Goal: Task Accomplishment & Management: Manage account settings

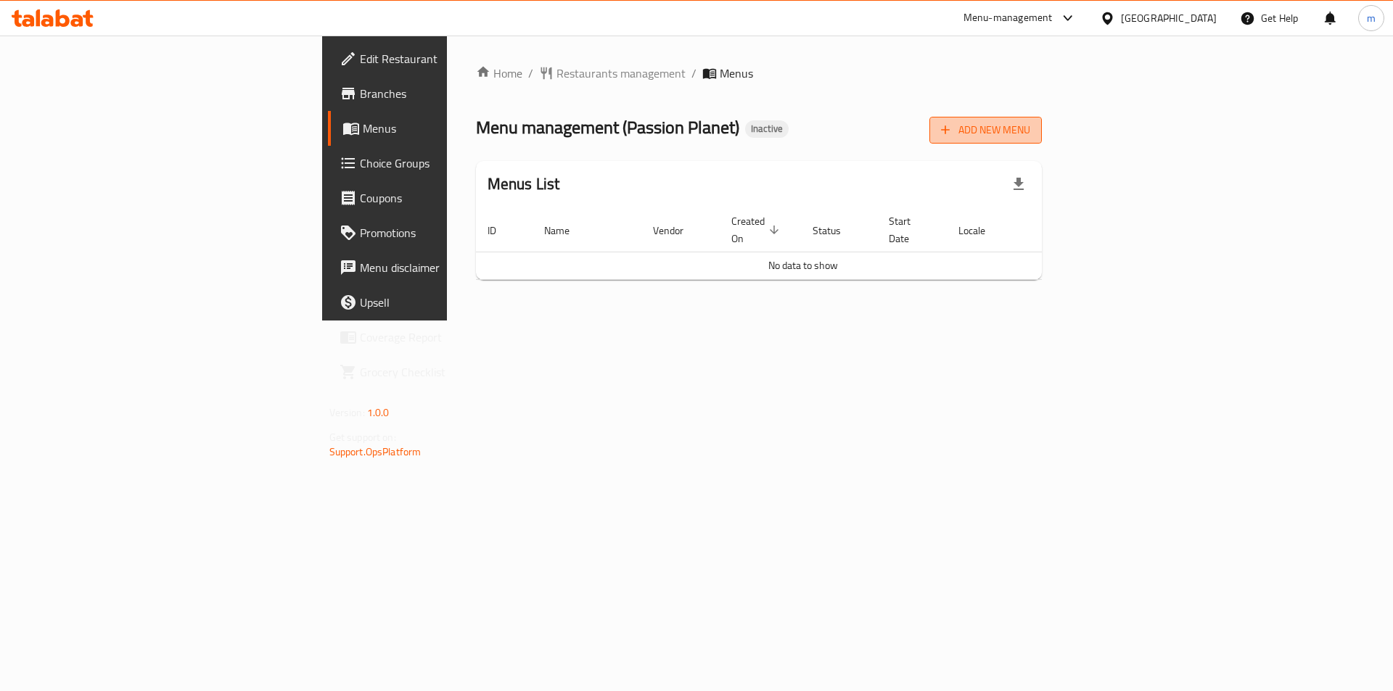
click at [1030, 134] on span "Add New Menu" at bounding box center [985, 130] width 89 height 18
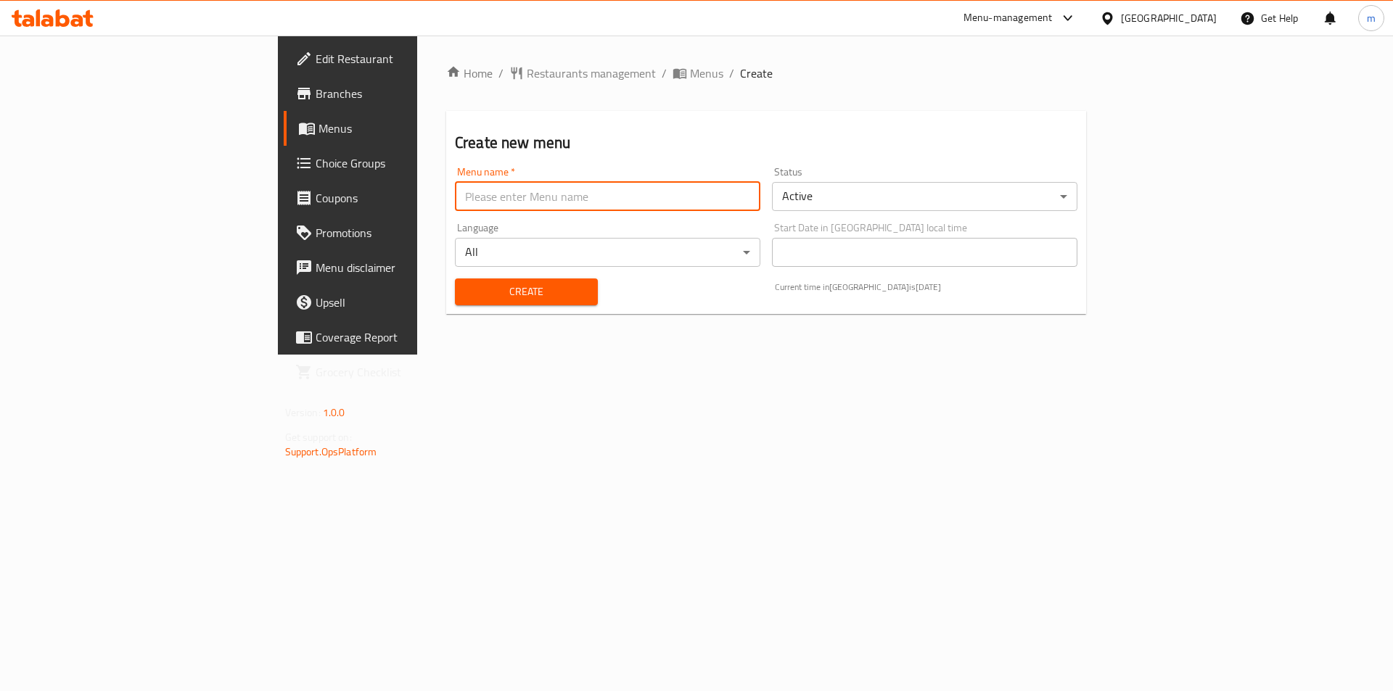
click at [475, 203] on input "text" at bounding box center [607, 196] width 305 height 29
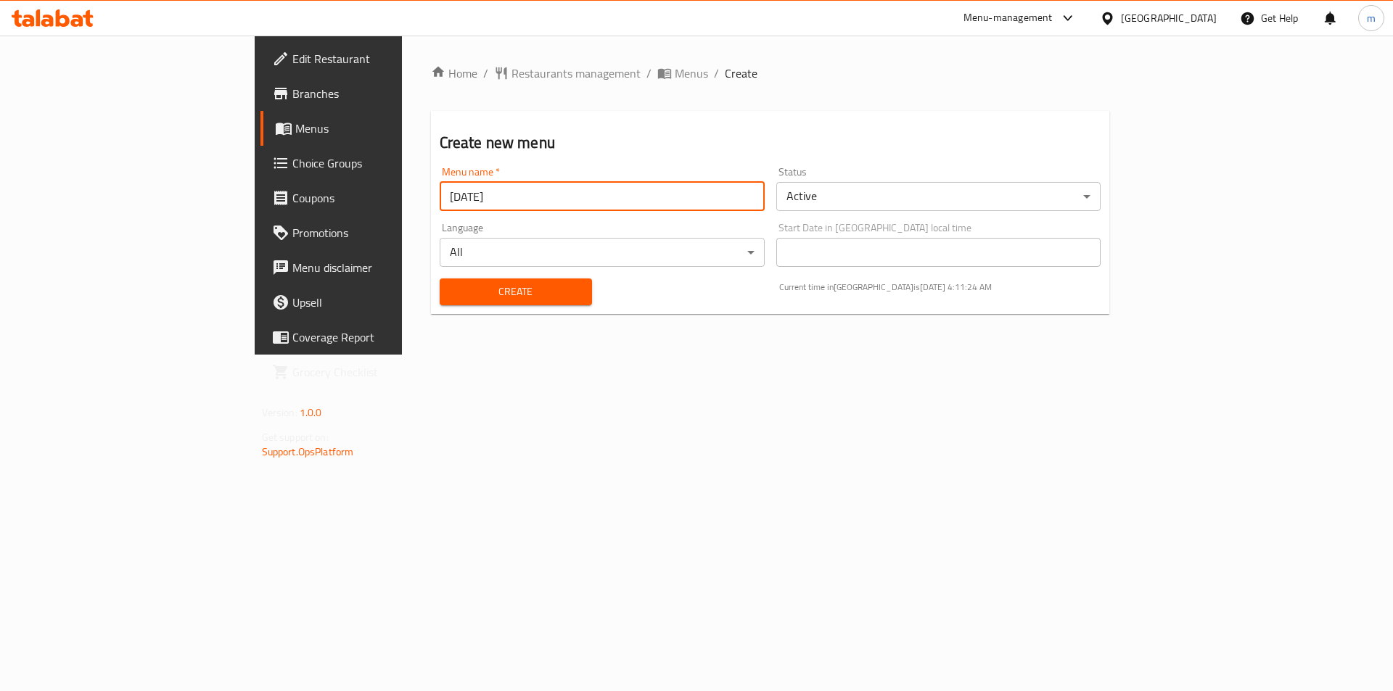
type input "[DATE]"
click at [440, 279] on button "Create" at bounding box center [516, 292] width 152 height 27
click at [675, 82] on span "Menus" at bounding box center [691, 73] width 33 height 17
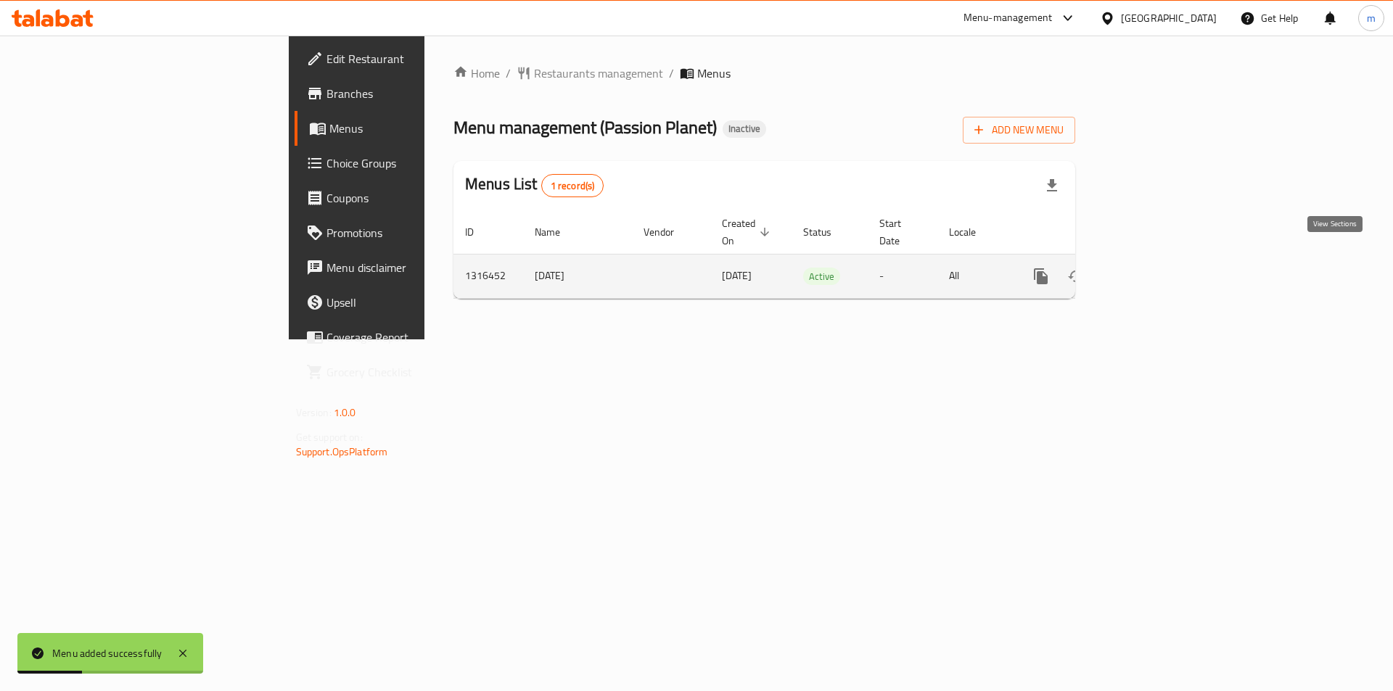
click at [1154, 268] on icon "enhanced table" at bounding box center [1145, 276] width 17 height 17
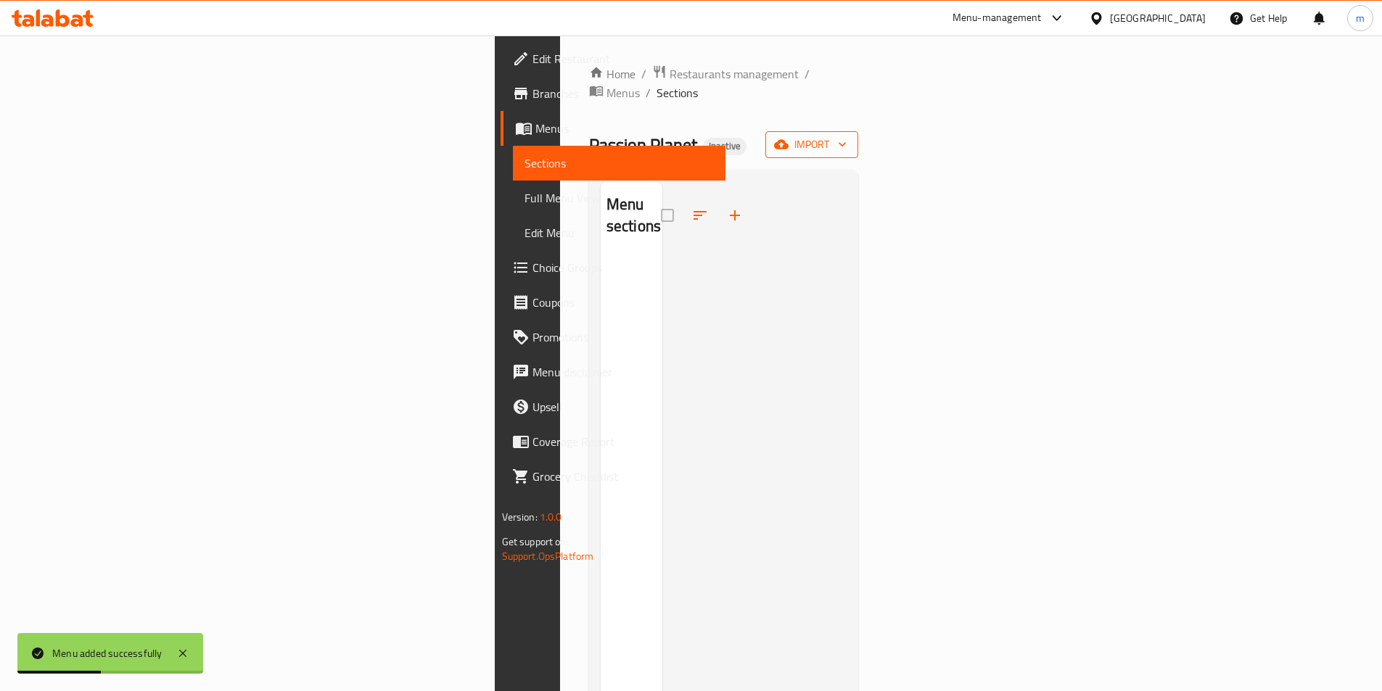
click at [847, 136] on span "import" at bounding box center [812, 145] width 70 height 18
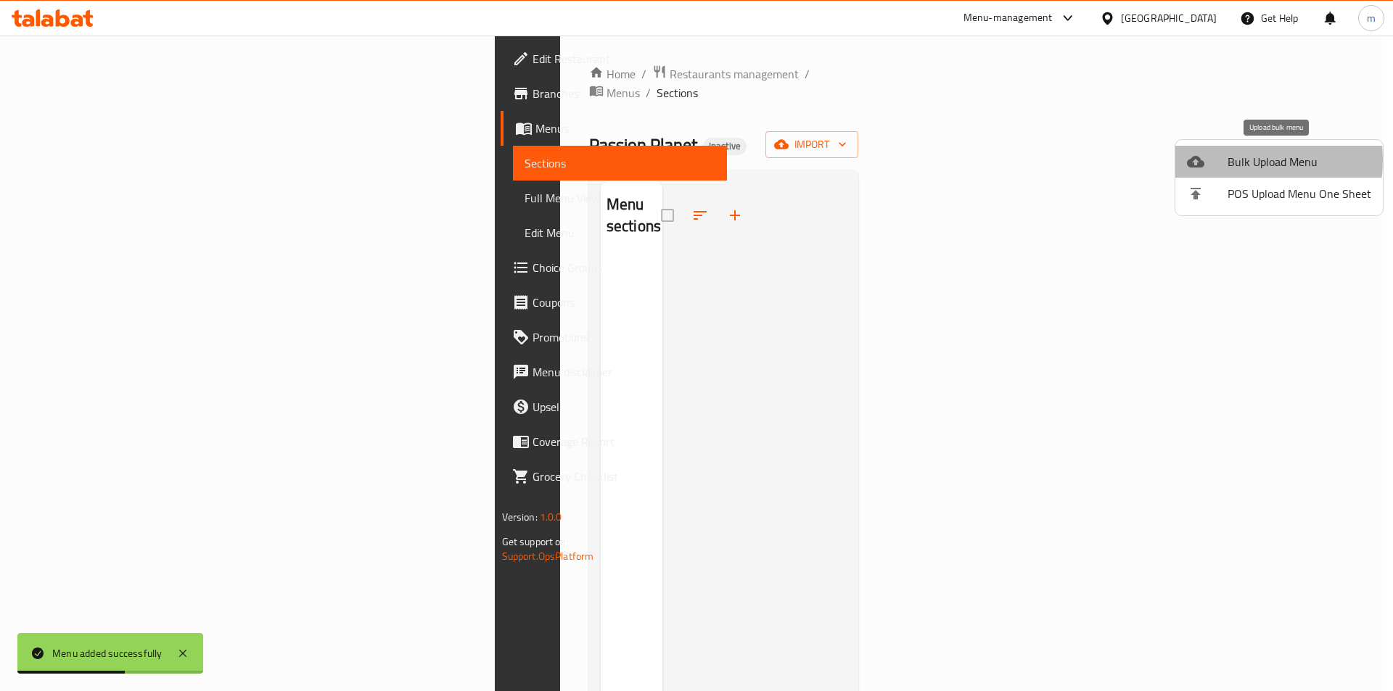
click at [1239, 160] on span "Bulk Upload Menu" at bounding box center [1299, 161] width 144 height 17
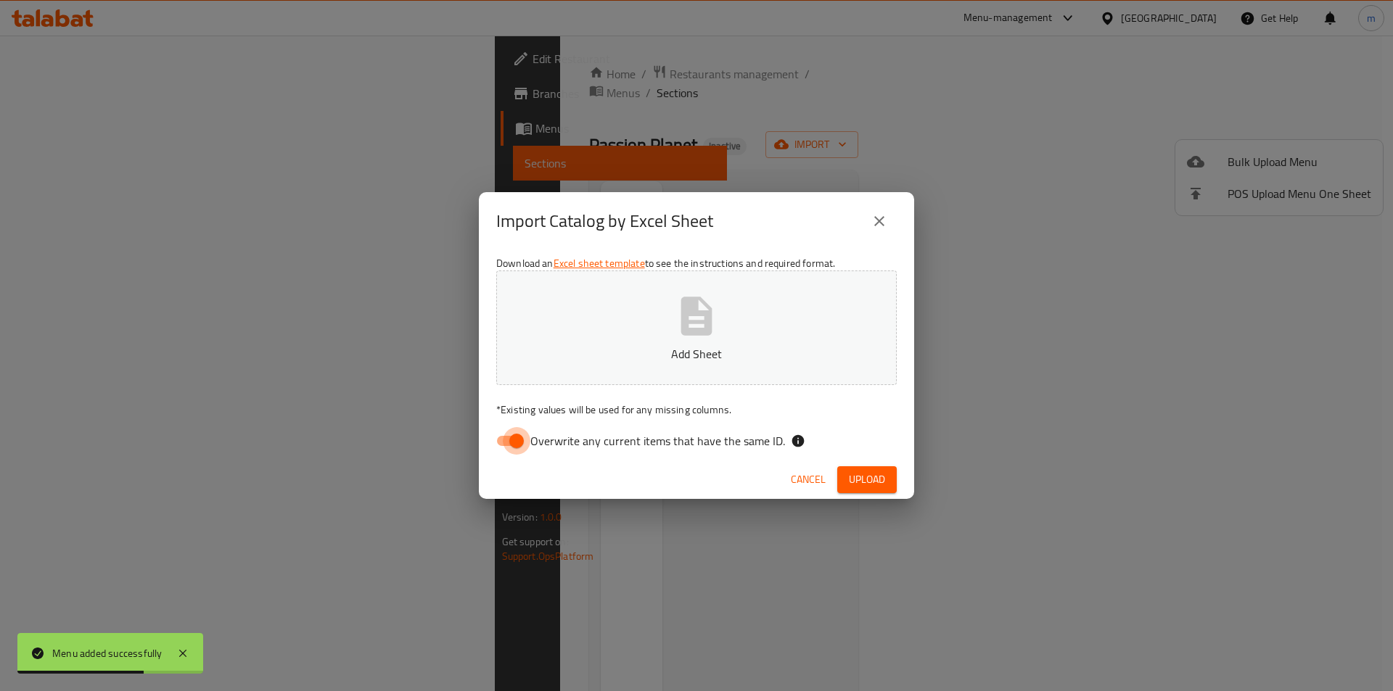
click at [506, 432] on input "Overwrite any current items that have the same ID." at bounding box center [516, 441] width 83 height 28
checkbox input "false"
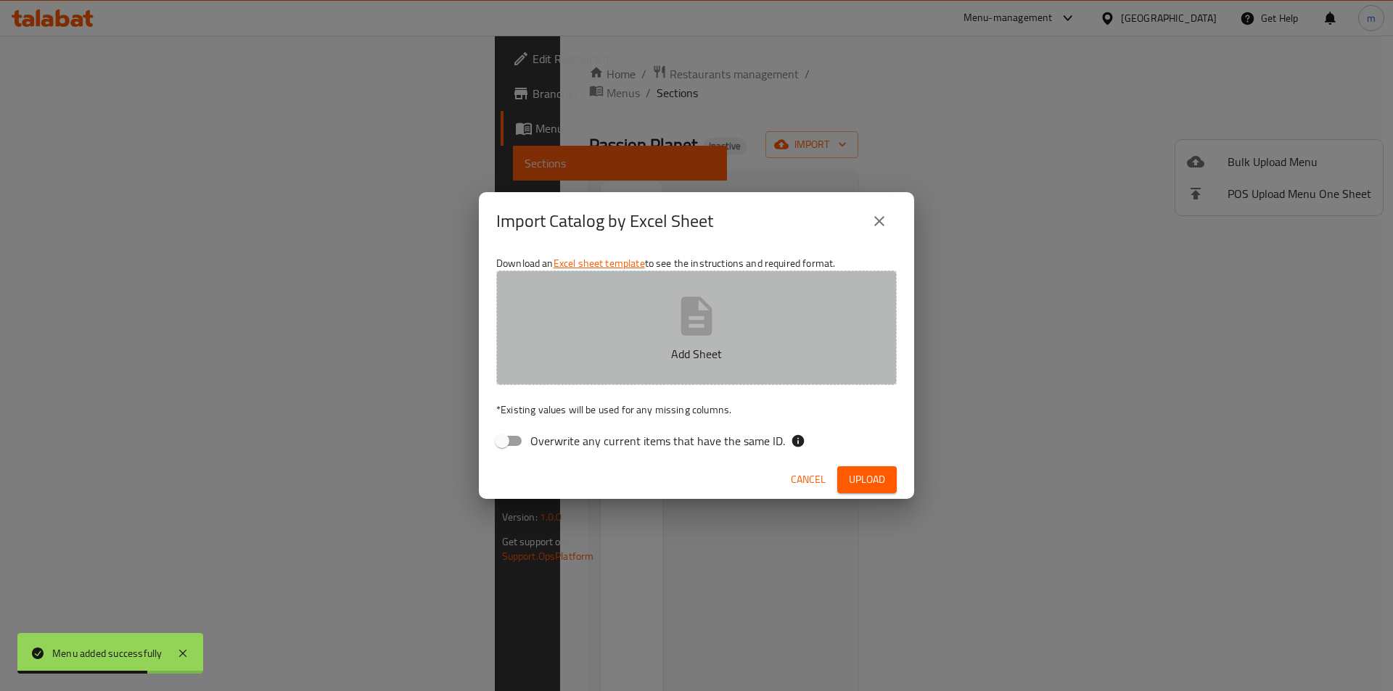
click at [640, 336] on button "Add Sheet" at bounding box center [696, 328] width 400 height 115
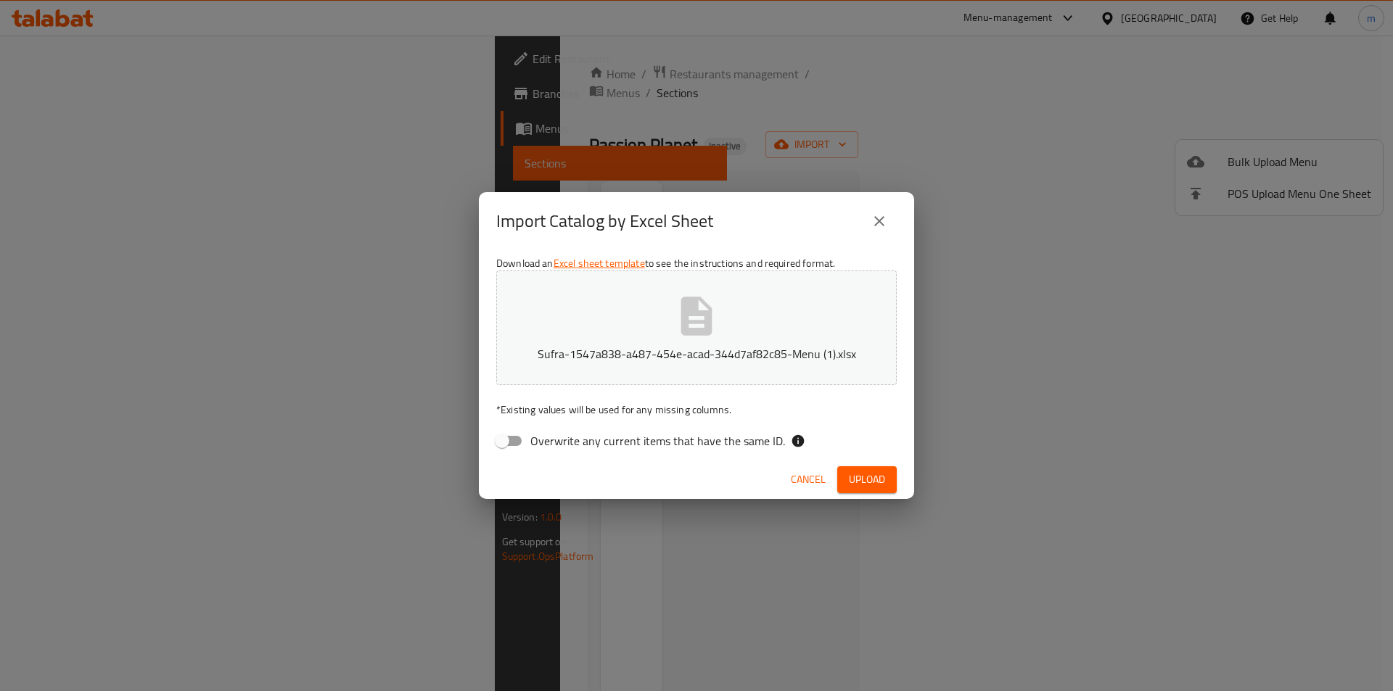
click at [871, 462] on div "Cancel Upload" at bounding box center [696, 480] width 435 height 38
click at [874, 482] on span "Upload" at bounding box center [867, 480] width 36 height 18
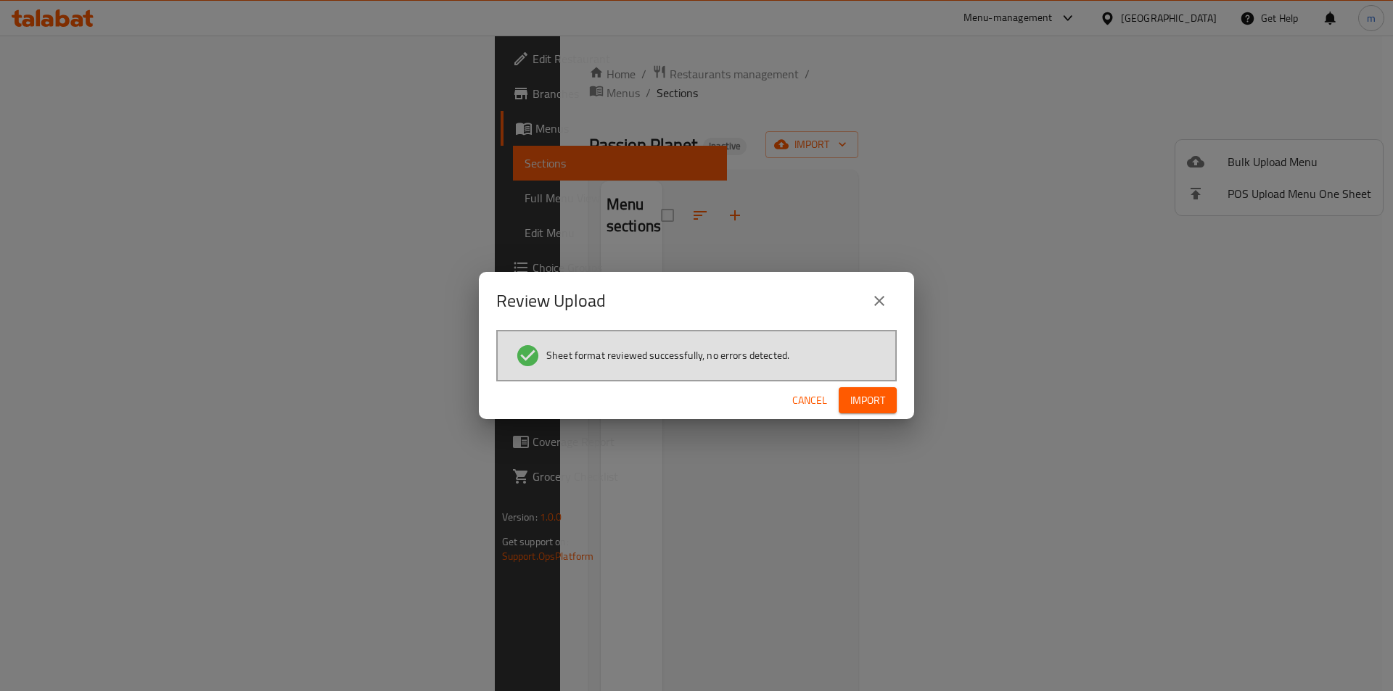
click at [870, 416] on div "Cancel Import" at bounding box center [696, 401] width 435 height 38
click at [871, 402] on span "Import" at bounding box center [867, 401] width 35 height 18
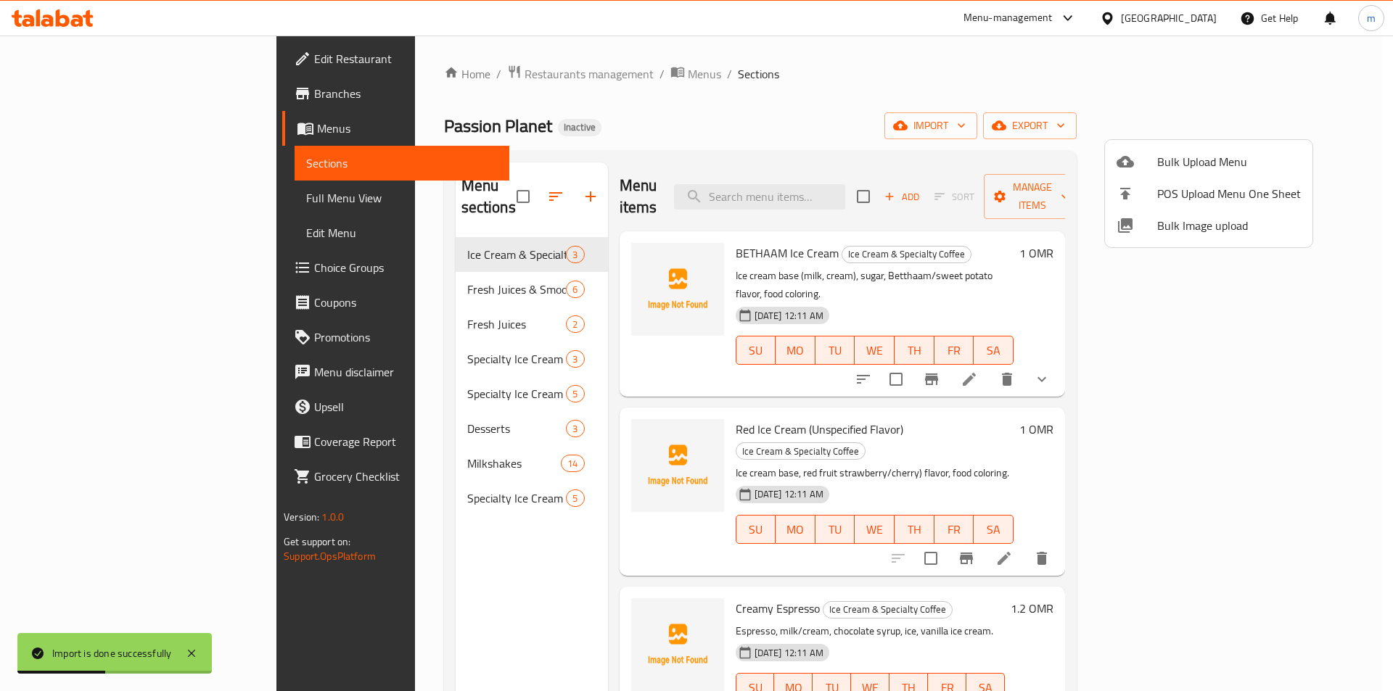
click at [102, 199] on div at bounding box center [696, 345] width 1393 height 691
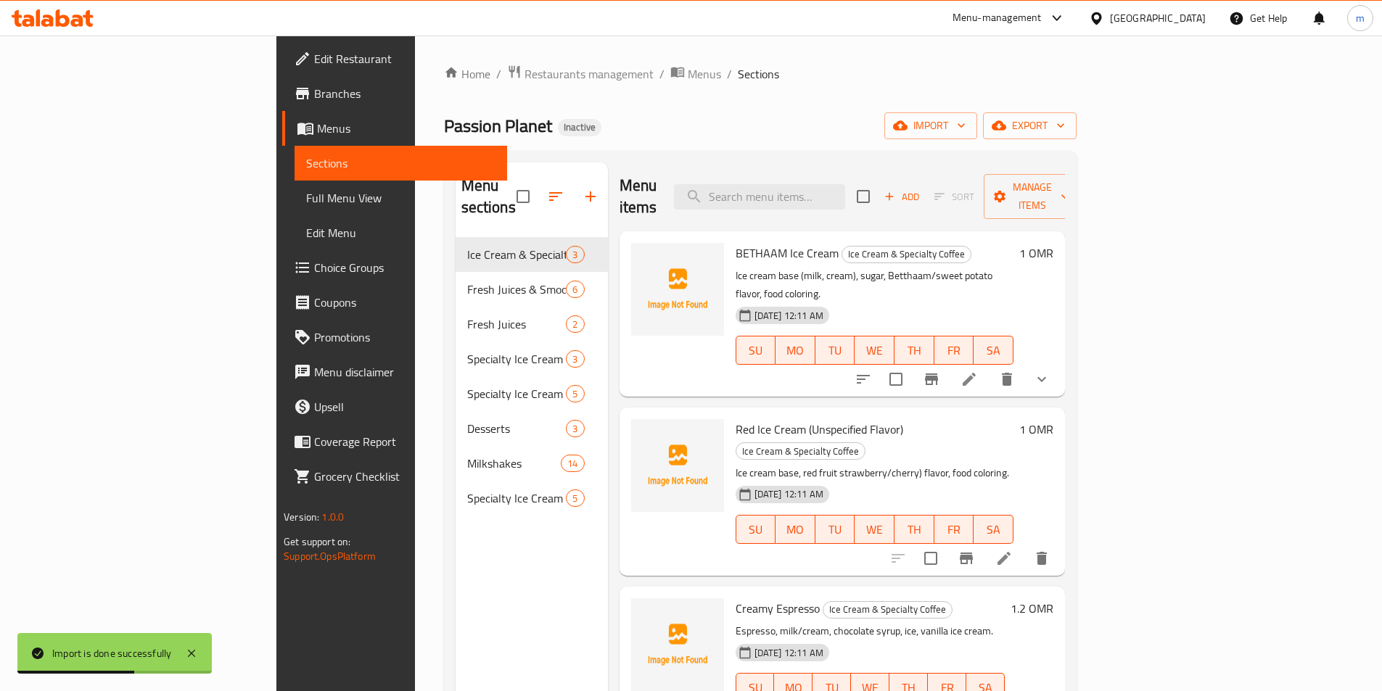
click at [306, 199] on span "Full Menu View" at bounding box center [400, 197] width 189 height 17
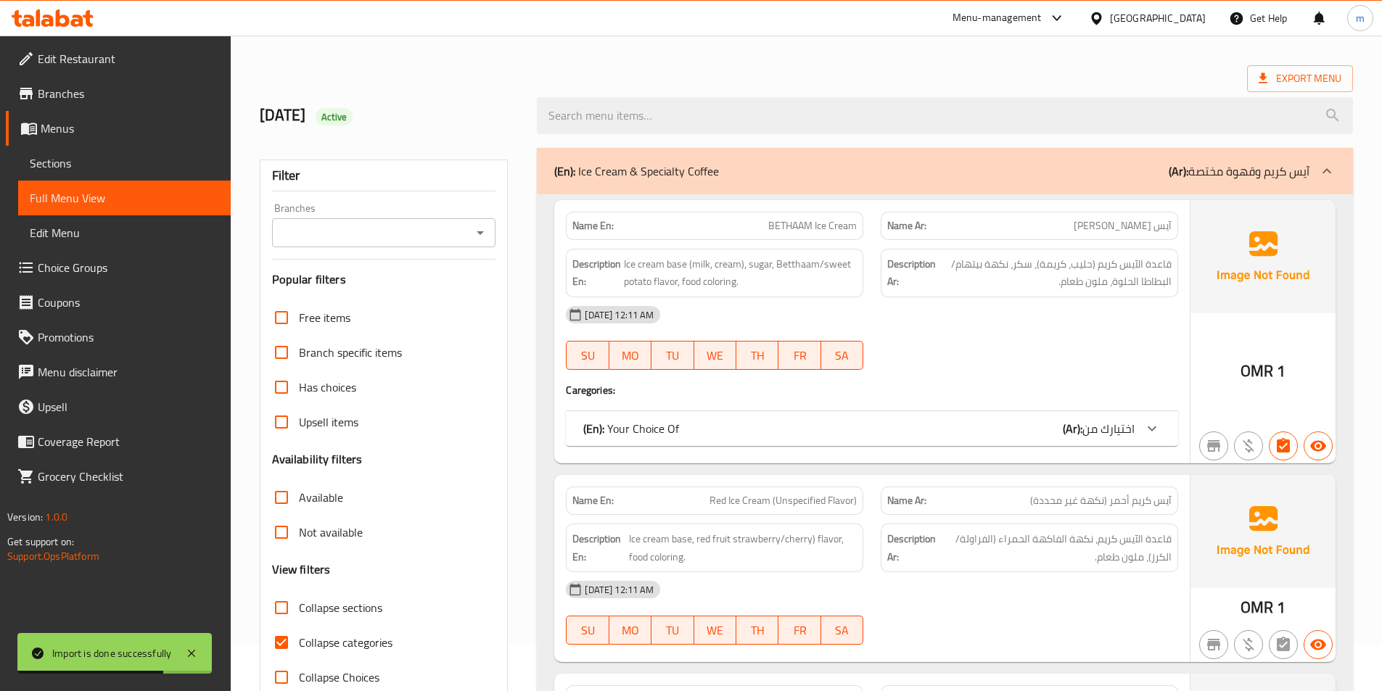
scroll to position [73, 0]
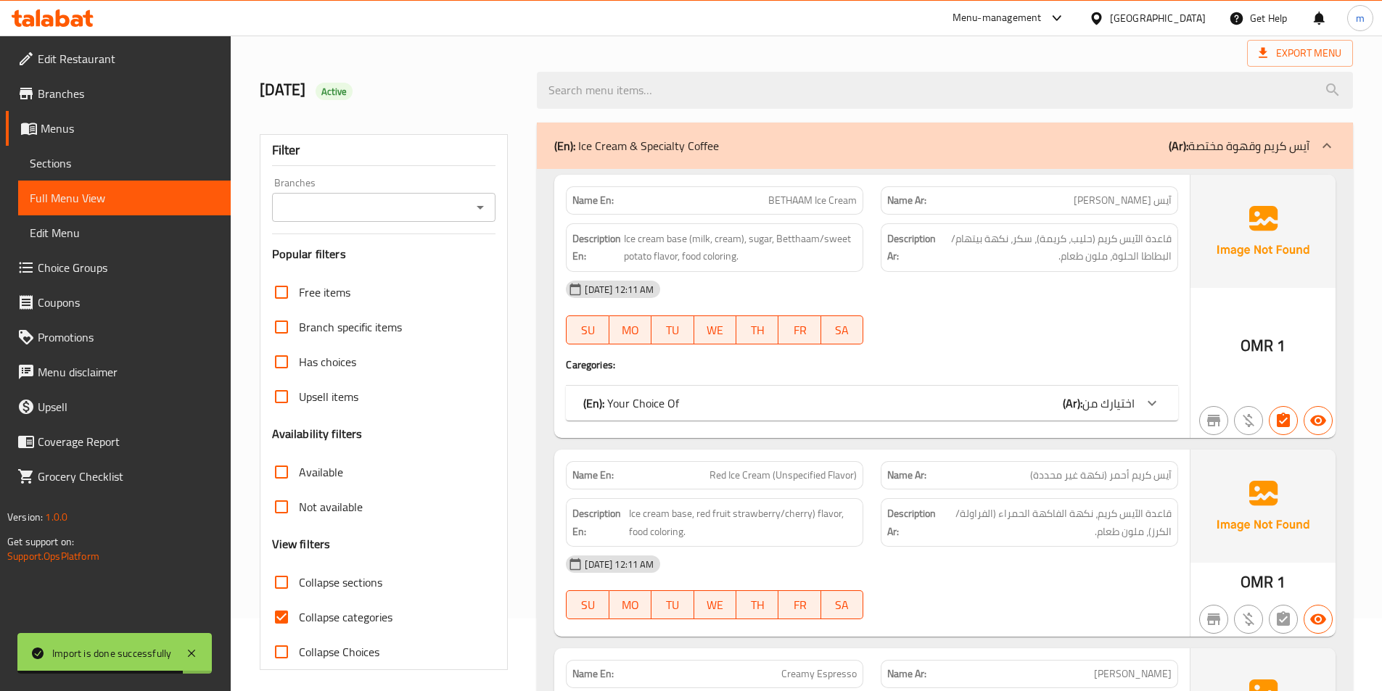
click at [325, 585] on span "Collapse sections" at bounding box center [340, 582] width 83 height 17
click at [299, 585] on input "Collapse sections" at bounding box center [281, 582] width 35 height 35
checkbox input "true"
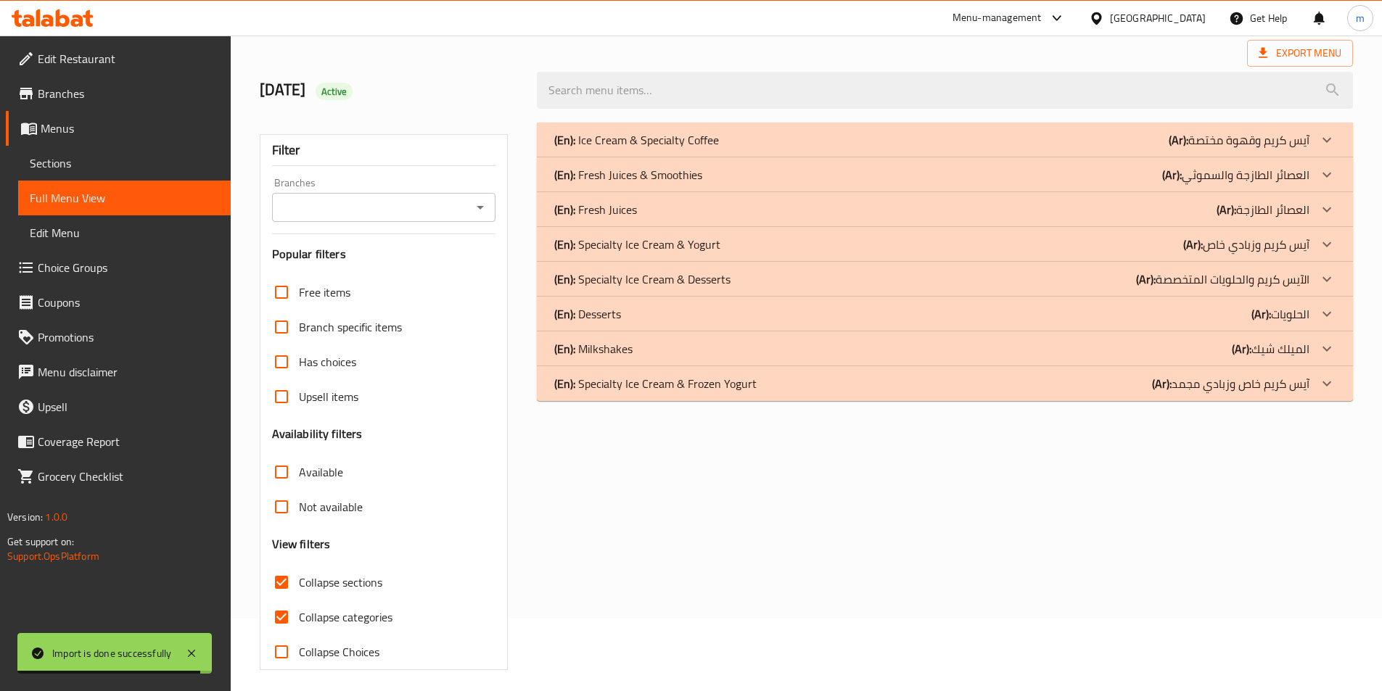
click at [329, 612] on span "Collapse categories" at bounding box center [346, 617] width 94 height 17
click at [299, 612] on input "Collapse categories" at bounding box center [281, 617] width 35 height 35
checkbox input "false"
click at [1070, 134] on div "(En): Ice Cream & Specialty Coffee (Ar): آيس كريم وقهوة مختصة" at bounding box center [931, 139] width 755 height 17
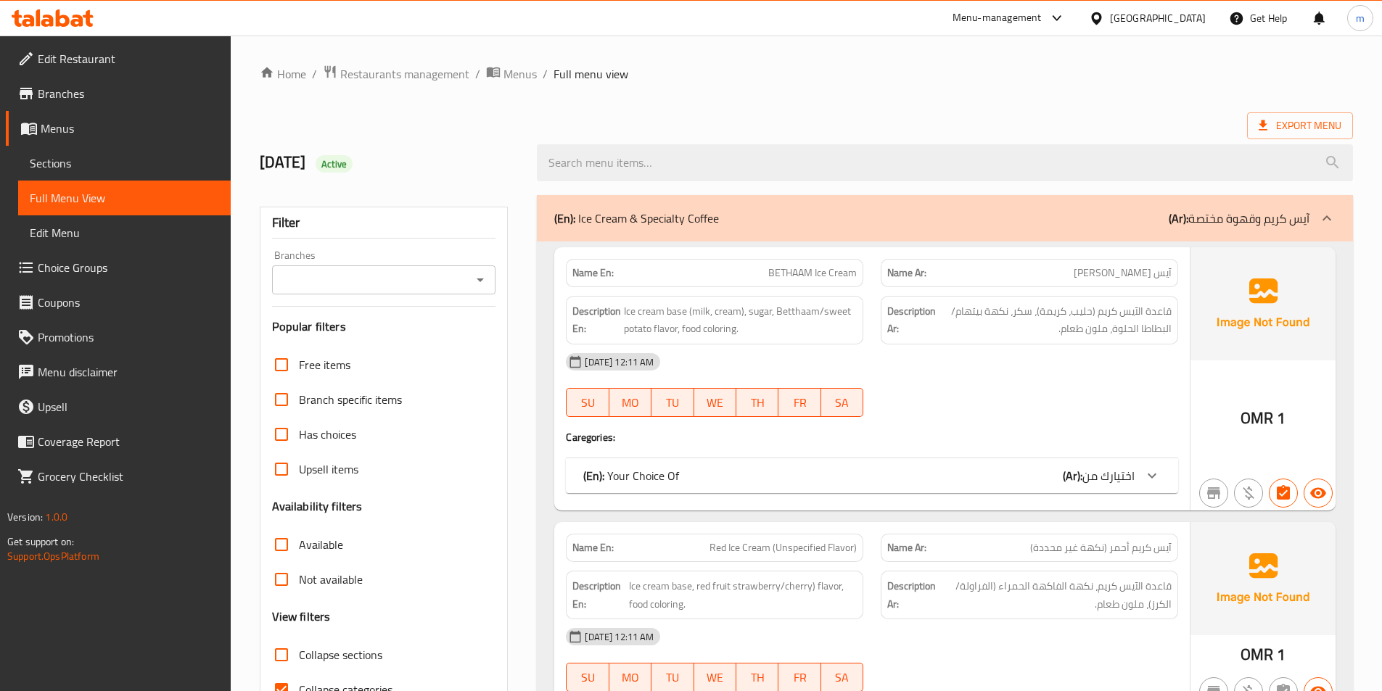
click at [109, 159] on span "Sections" at bounding box center [124, 163] width 189 height 17
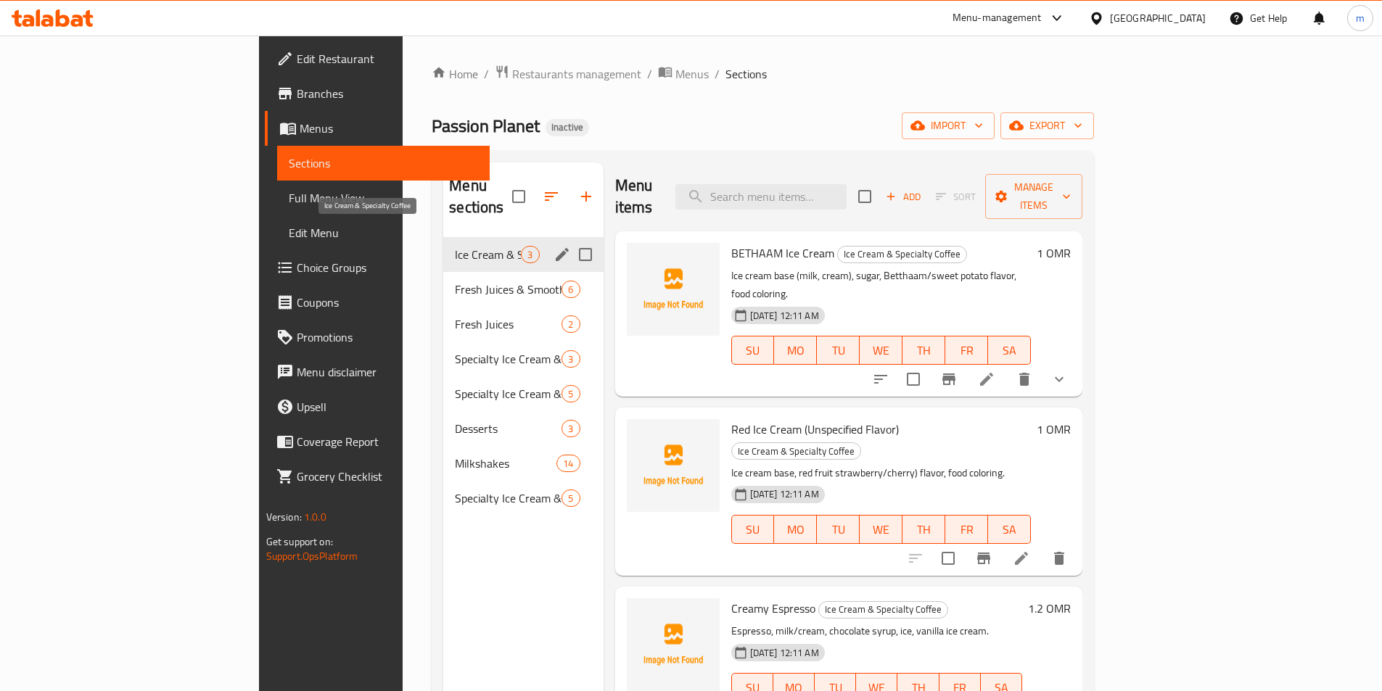
click at [455, 246] on span "Ice Cream & Specialty Coffee" at bounding box center [488, 254] width 66 height 17
click at [553, 246] on icon "edit" at bounding box center [561, 254] width 17 height 17
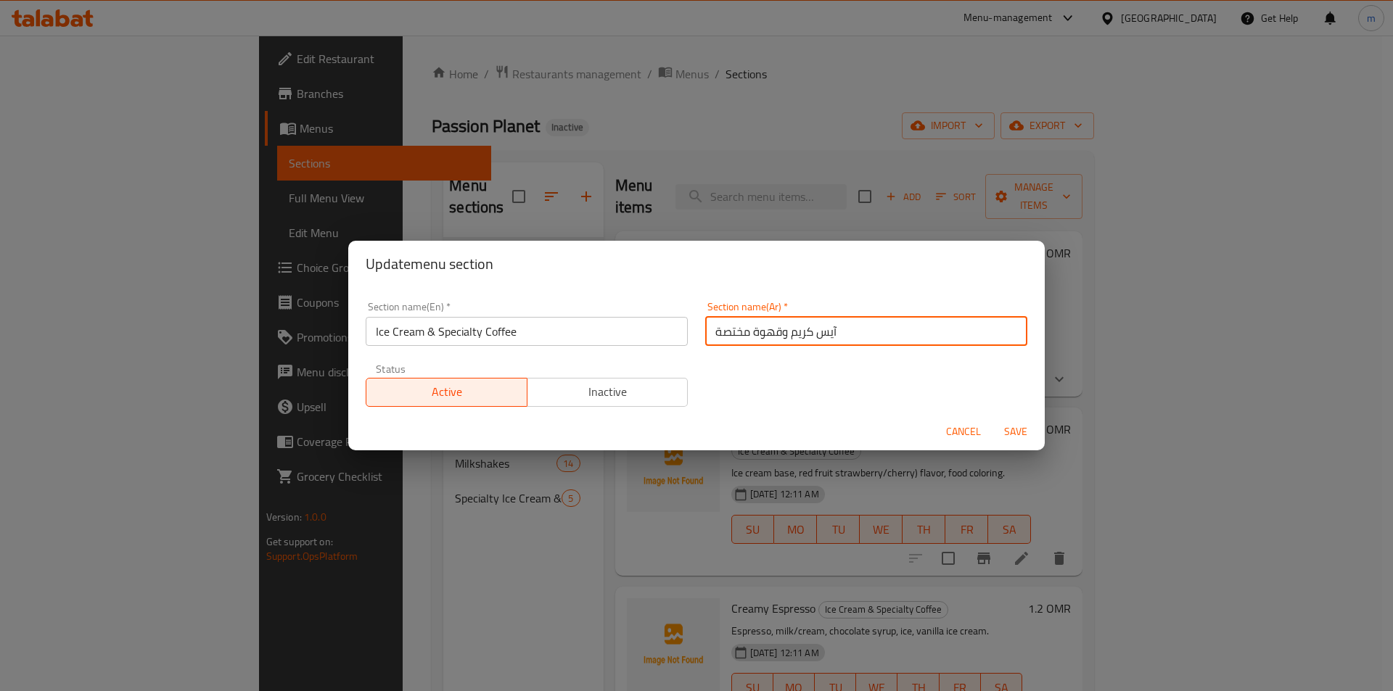
click at [724, 334] on input "آيس كريم وقهوة مختصة" at bounding box center [866, 331] width 322 height 29
type input "آيس كريم وقهوة سبيشالتي"
click at [1024, 433] on span "Save" at bounding box center [1015, 432] width 35 height 18
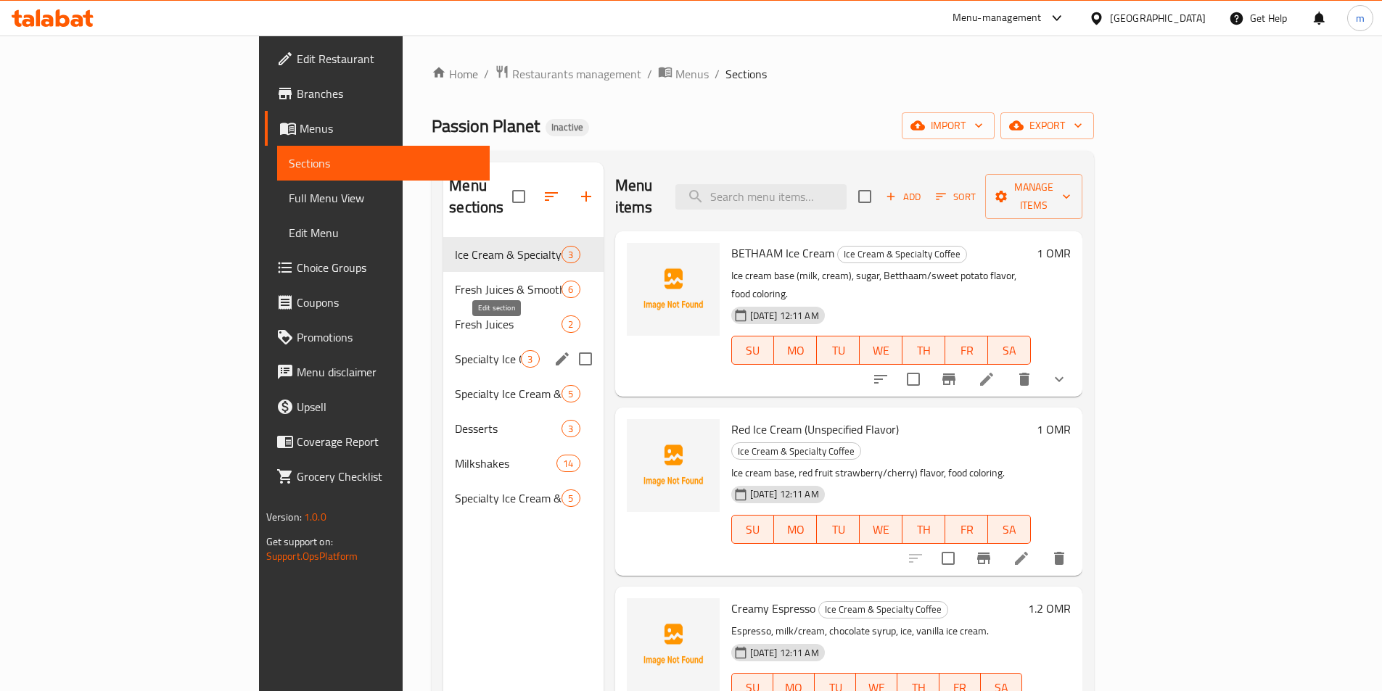
click at [556, 353] on icon "edit" at bounding box center [562, 359] width 13 height 13
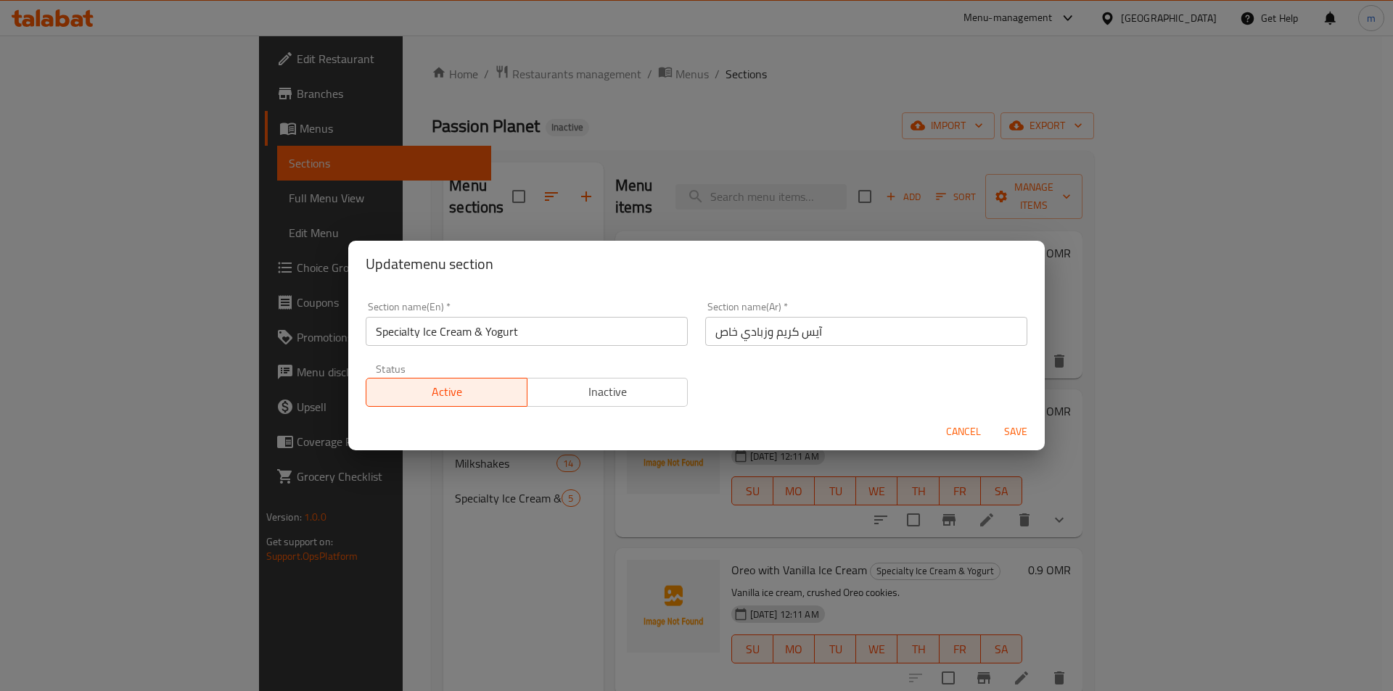
click at [717, 334] on input "آيس كريم وزبادي خاص" at bounding box center [866, 331] width 322 height 29
type input "آيس كريم وزبادي سبيشالتي"
click at [1015, 421] on button "Save" at bounding box center [1015, 432] width 46 height 27
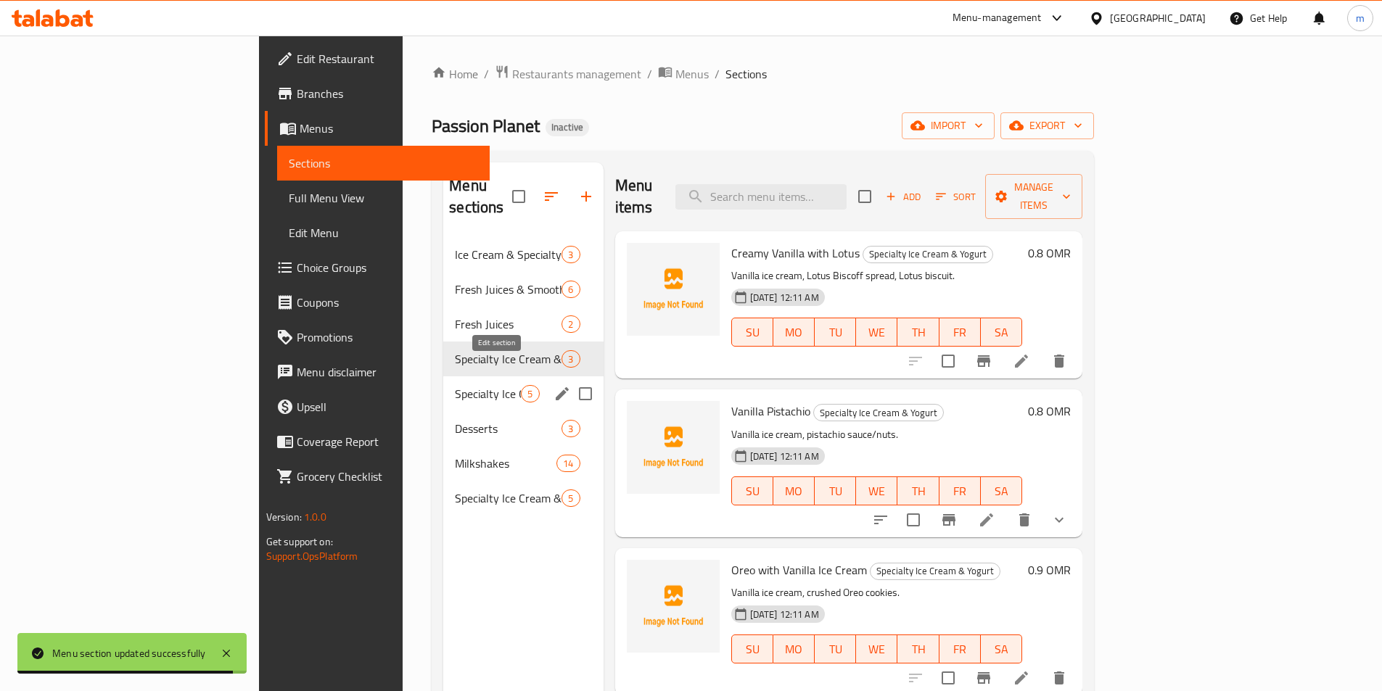
click at [553, 385] on icon "edit" at bounding box center [561, 393] width 17 height 17
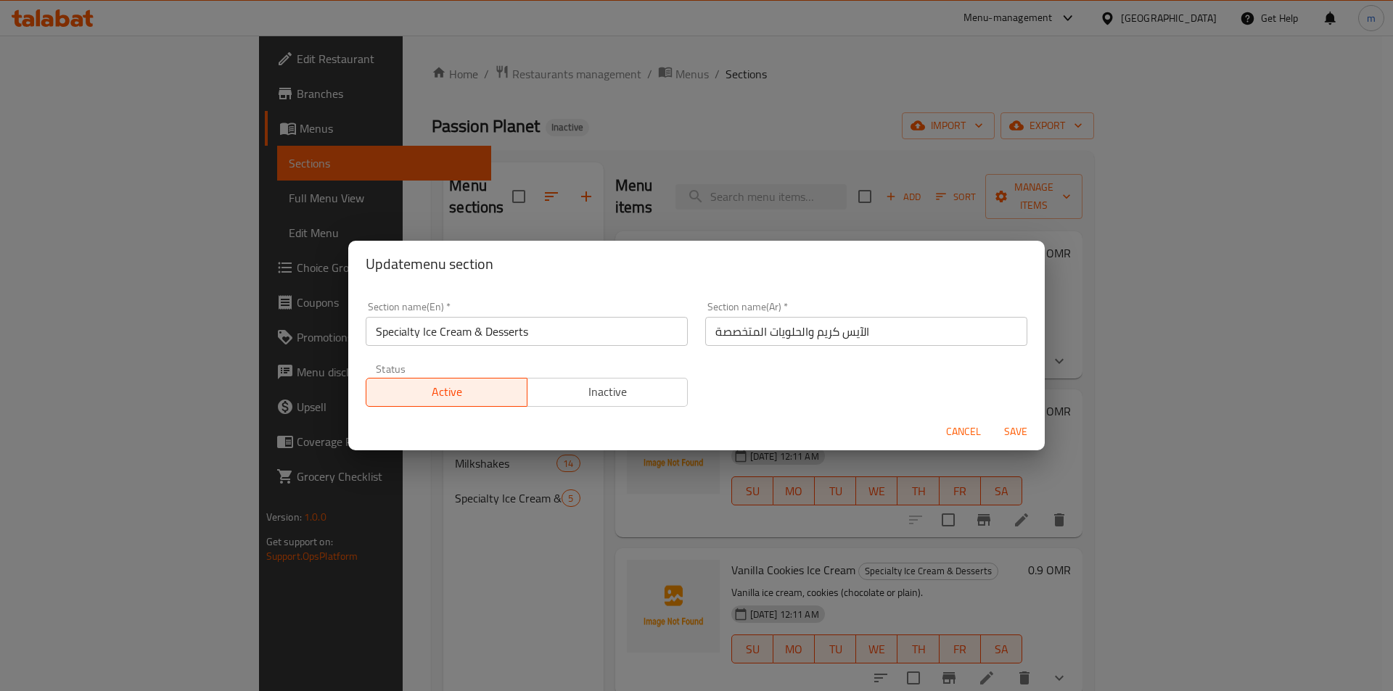
click at [740, 333] on input "الآيس كريم والحلويات المتخصصة" at bounding box center [866, 331] width 322 height 29
type input "الآيس كريم والحلويات سبيشالتي"
click at [1023, 426] on span "Save" at bounding box center [1015, 432] width 35 height 18
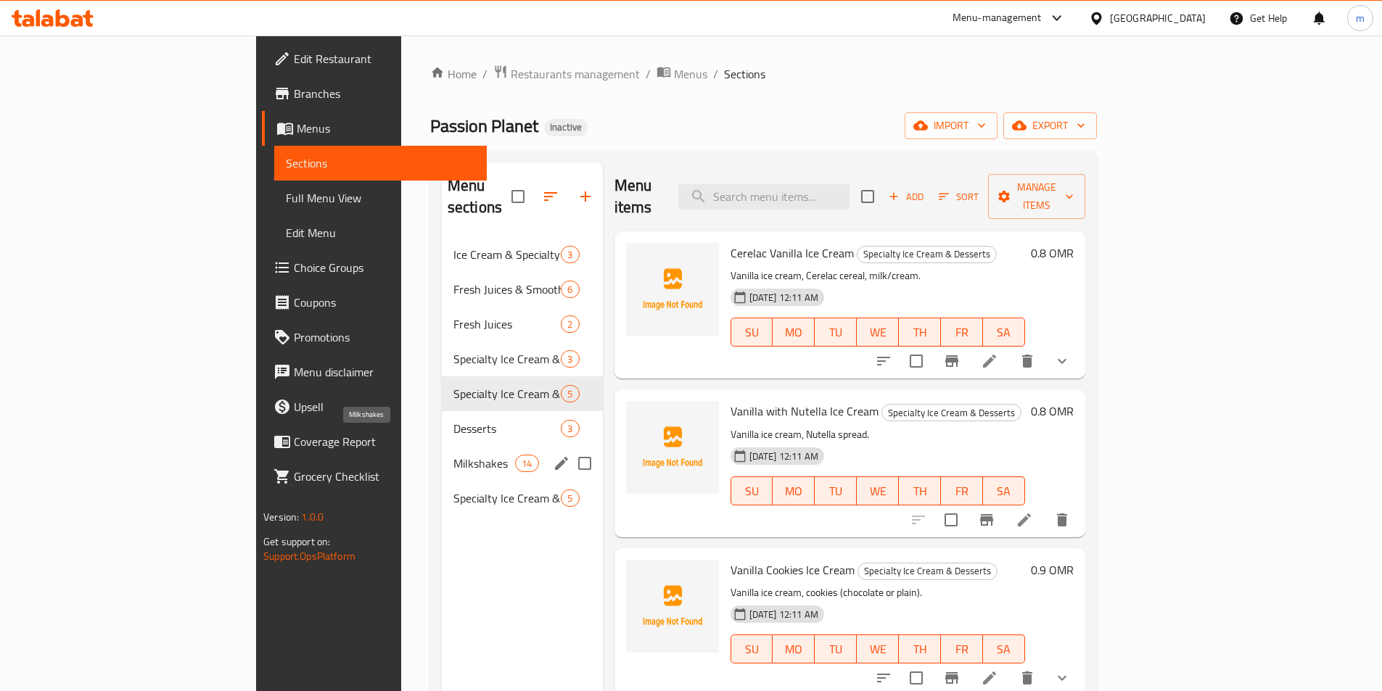
click at [453, 455] on span "Milkshakes" at bounding box center [484, 463] width 62 height 17
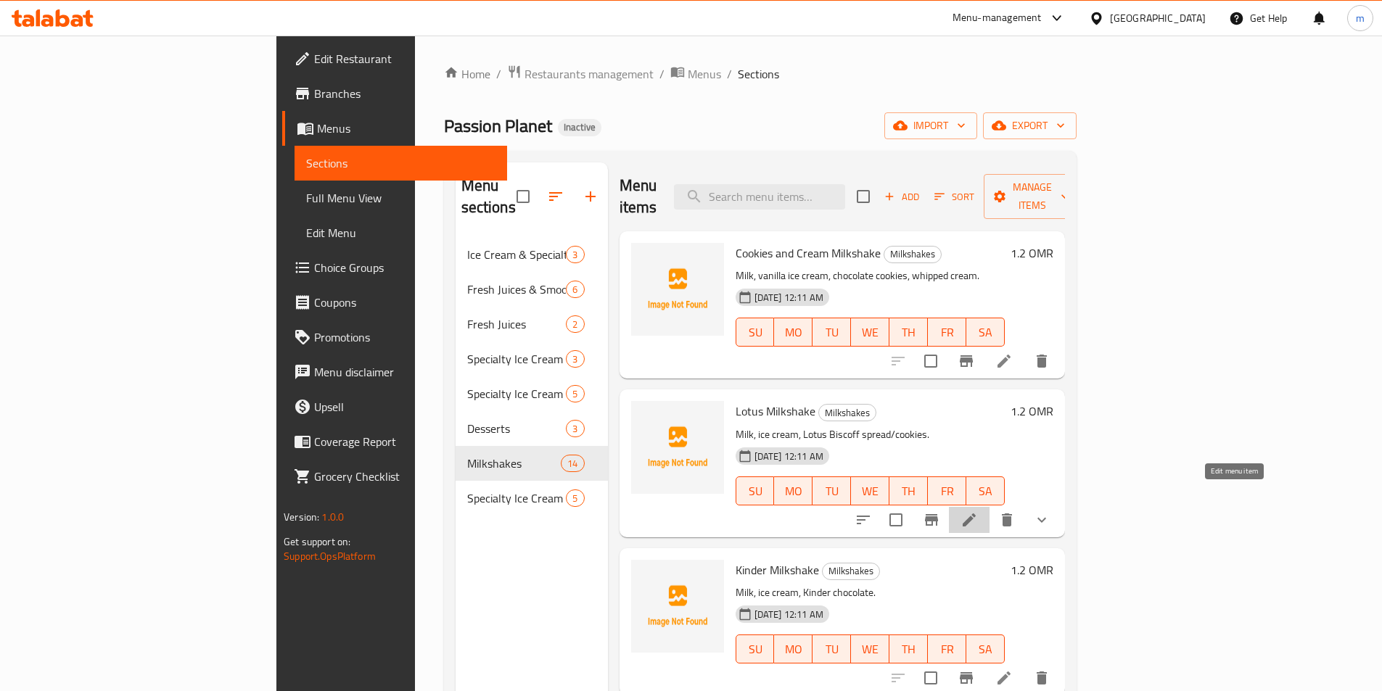
click at [976, 514] on icon at bounding box center [969, 520] width 13 height 13
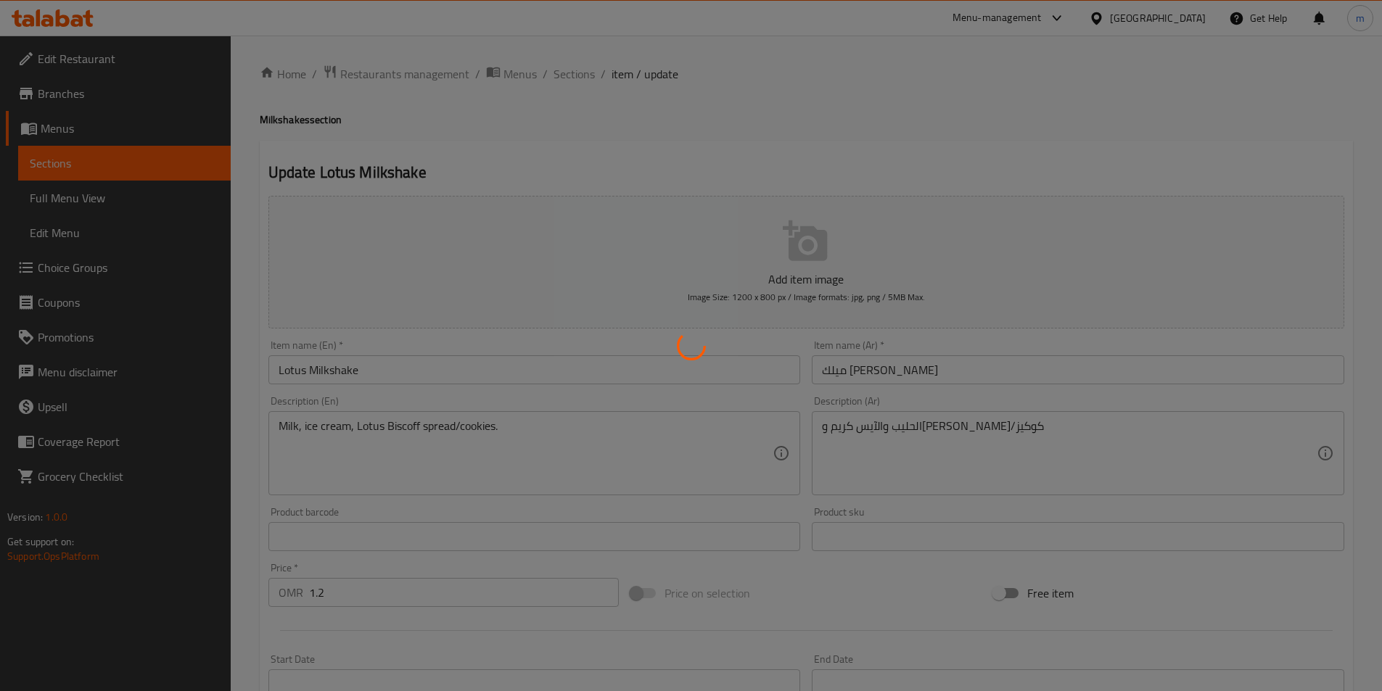
type input "اختيارك من"
type input "1"
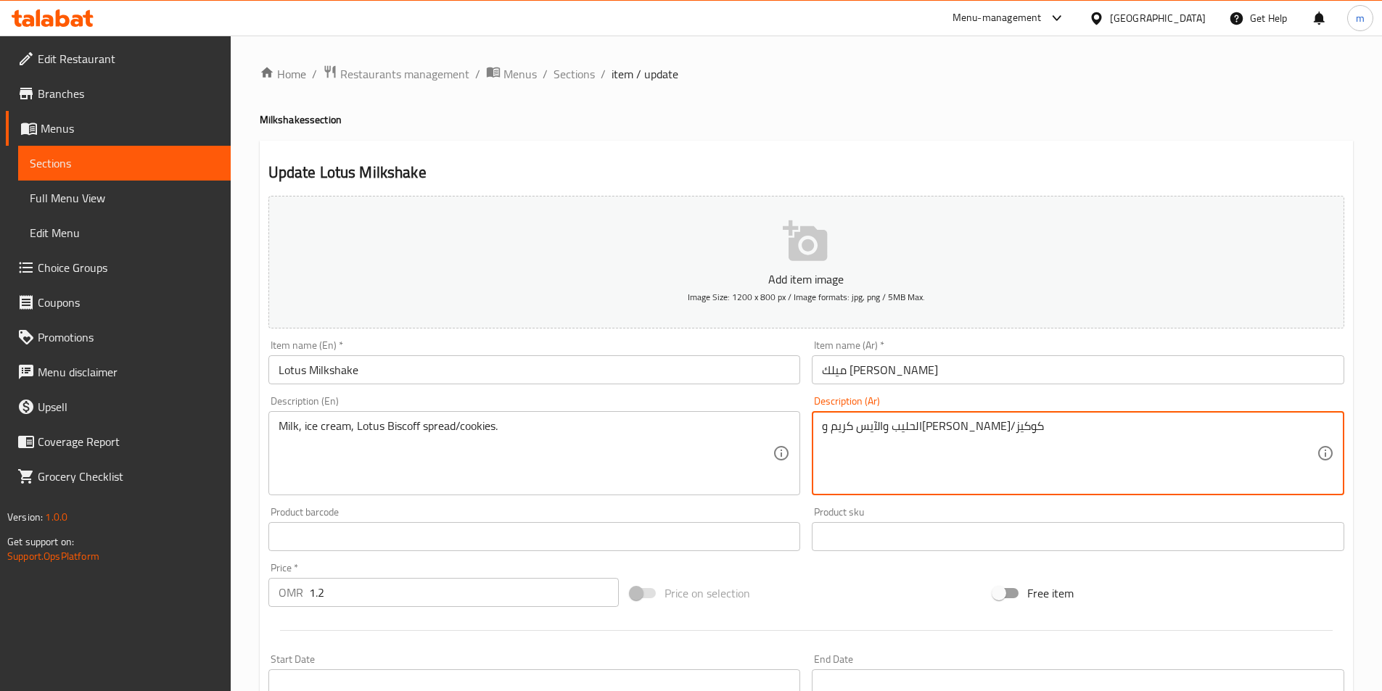
click at [951, 427] on textarea "الحليب والآيس كريم و[PERSON_NAME]/كوكيز" at bounding box center [1069, 453] width 495 height 69
type textarea "s"
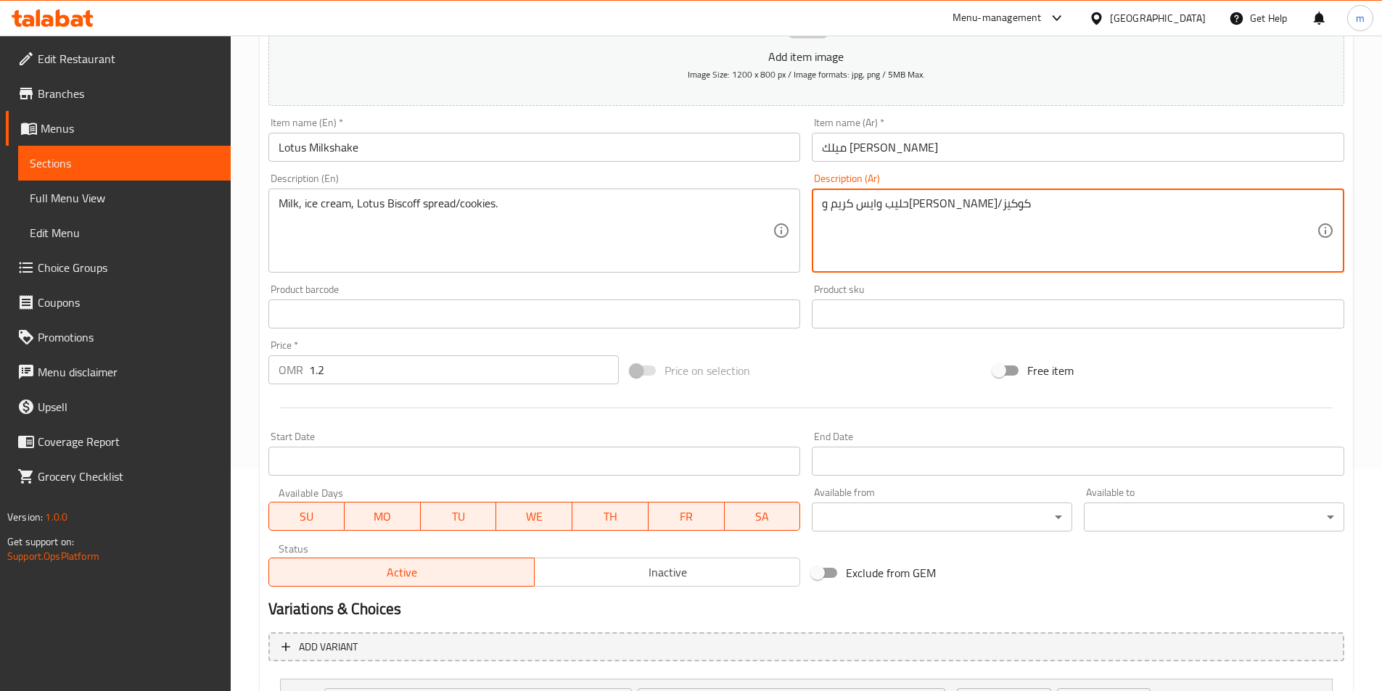
scroll to position [358, 0]
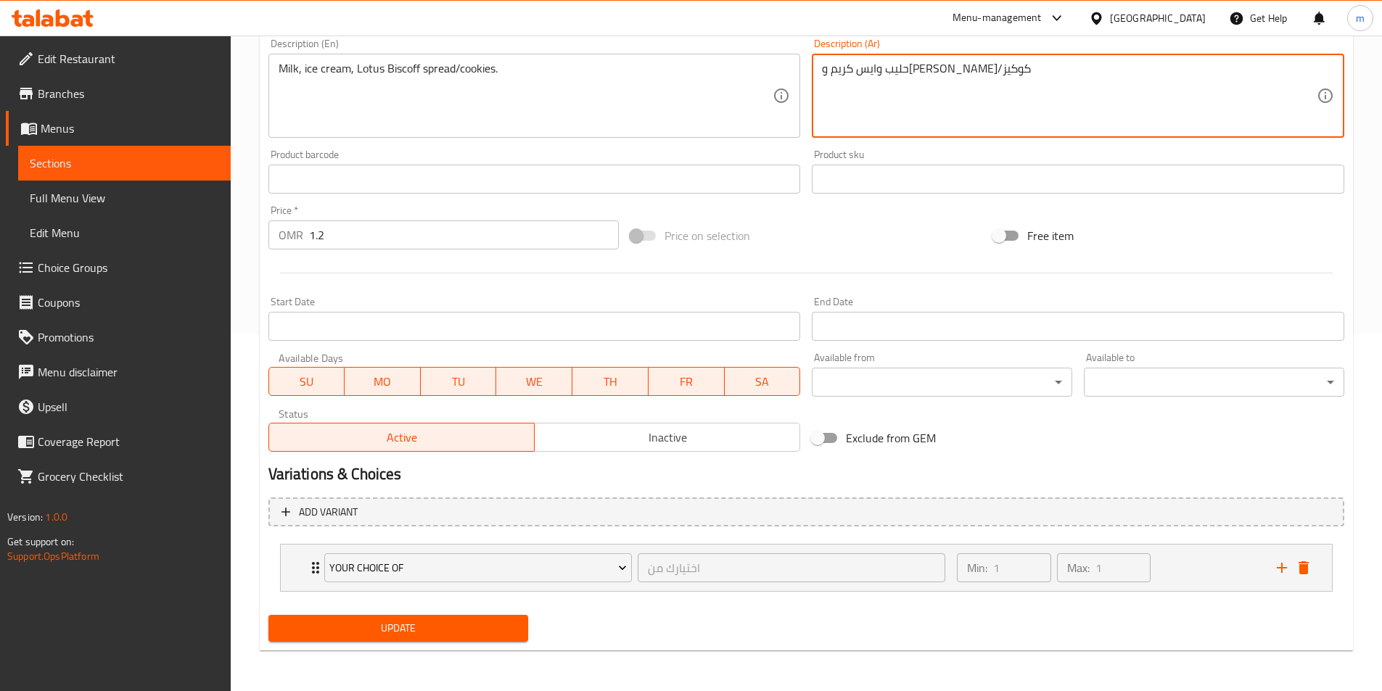
type textarea "حليب وايس كريم ولوتس بيسكوف سبريد/كوكيز"
click at [367, 635] on span "Update" at bounding box center [398, 629] width 237 height 18
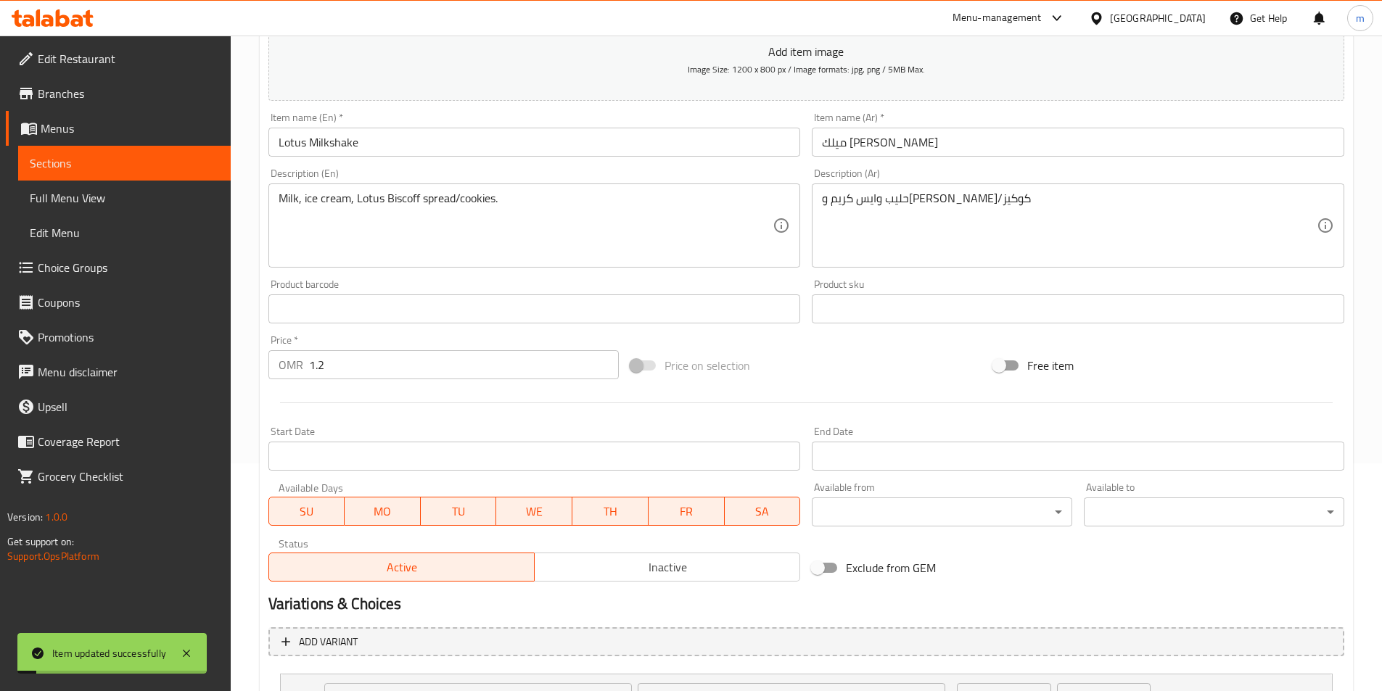
scroll to position [0, 0]
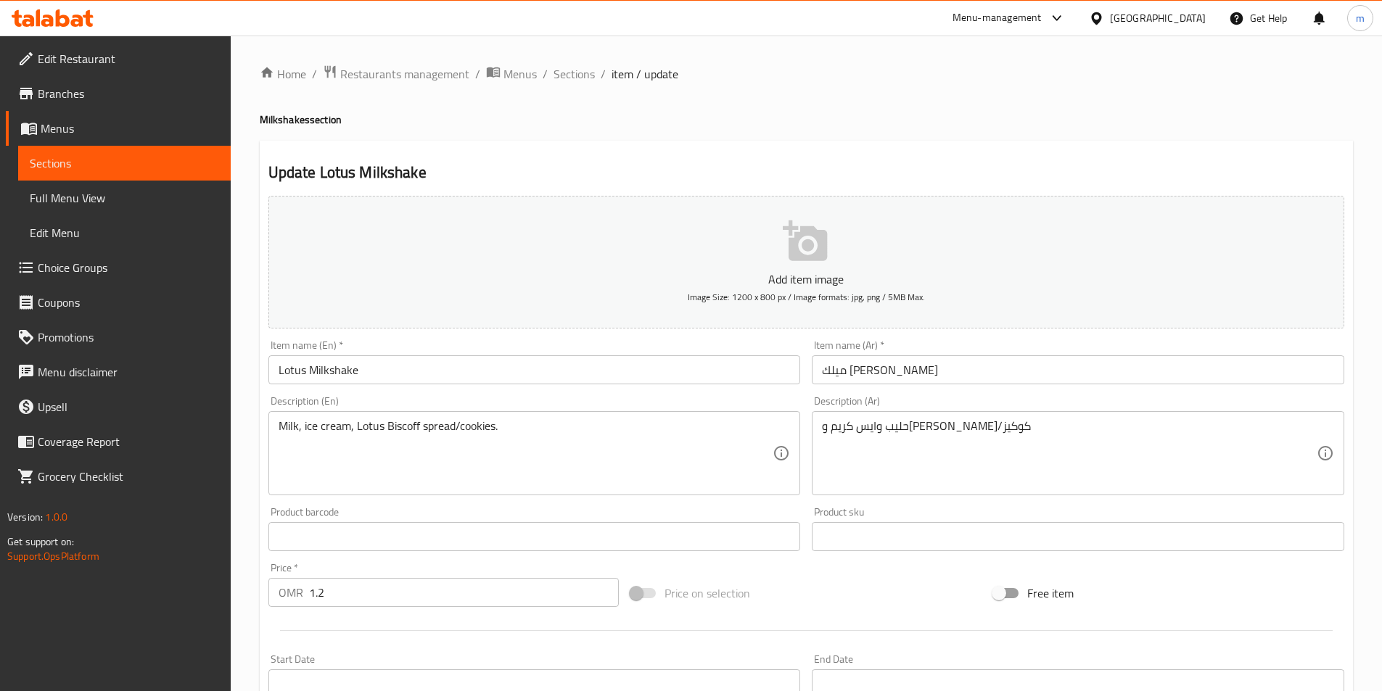
click at [79, 176] on link "Sections" at bounding box center [124, 163] width 213 height 35
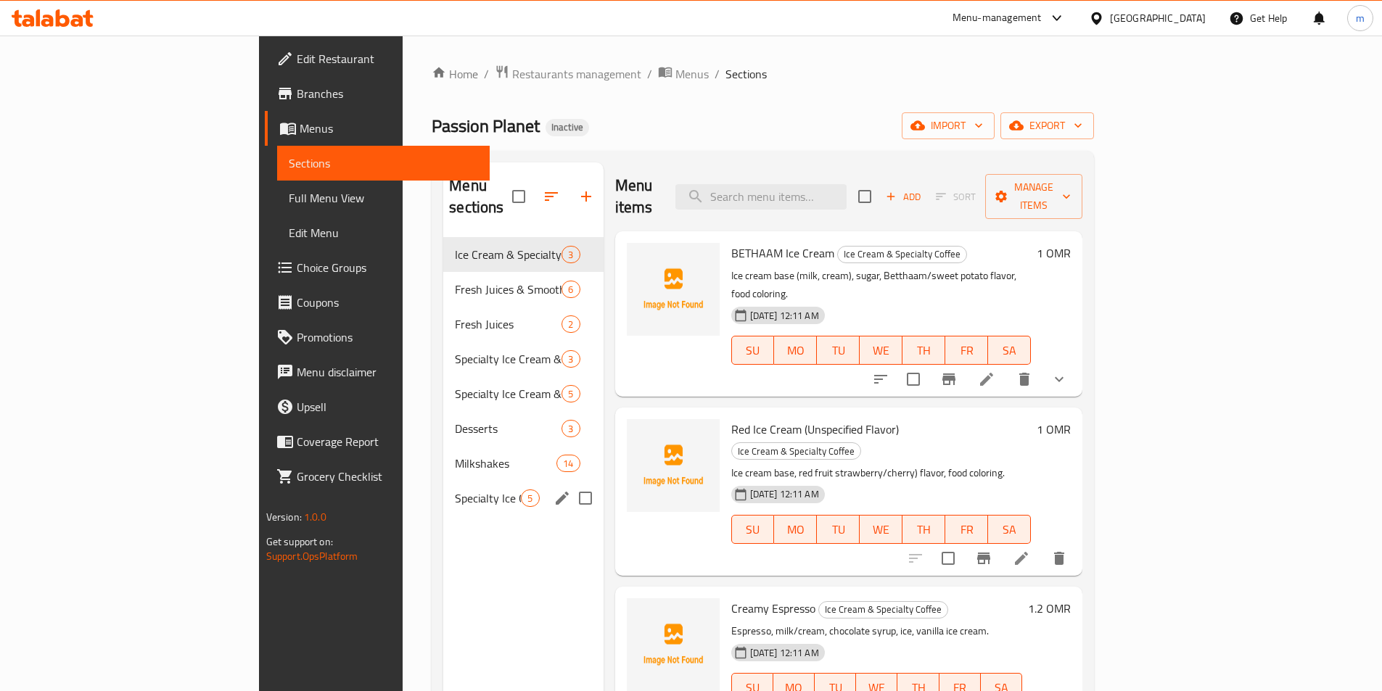
click at [443, 481] on div "Specialty Ice Cream & Frozen Yogurt 5" at bounding box center [523, 498] width 160 height 35
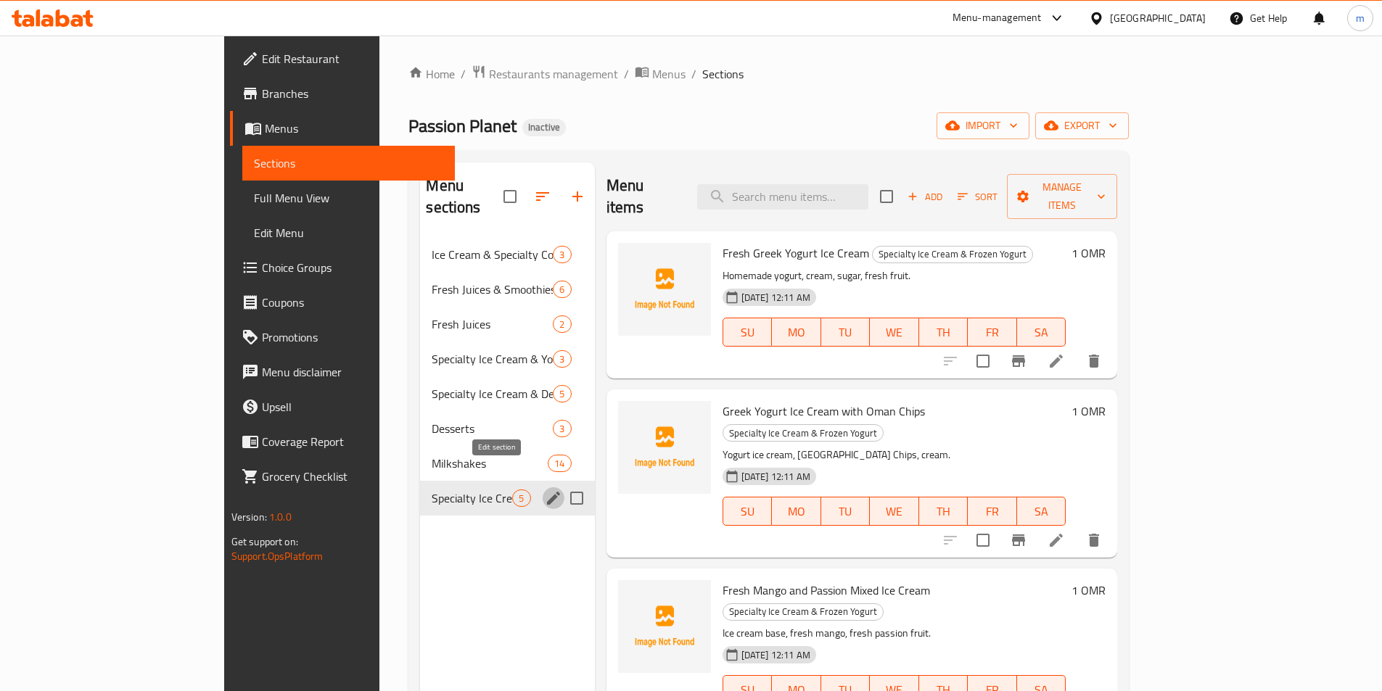
click at [545, 490] on icon "edit" at bounding box center [553, 498] width 17 height 17
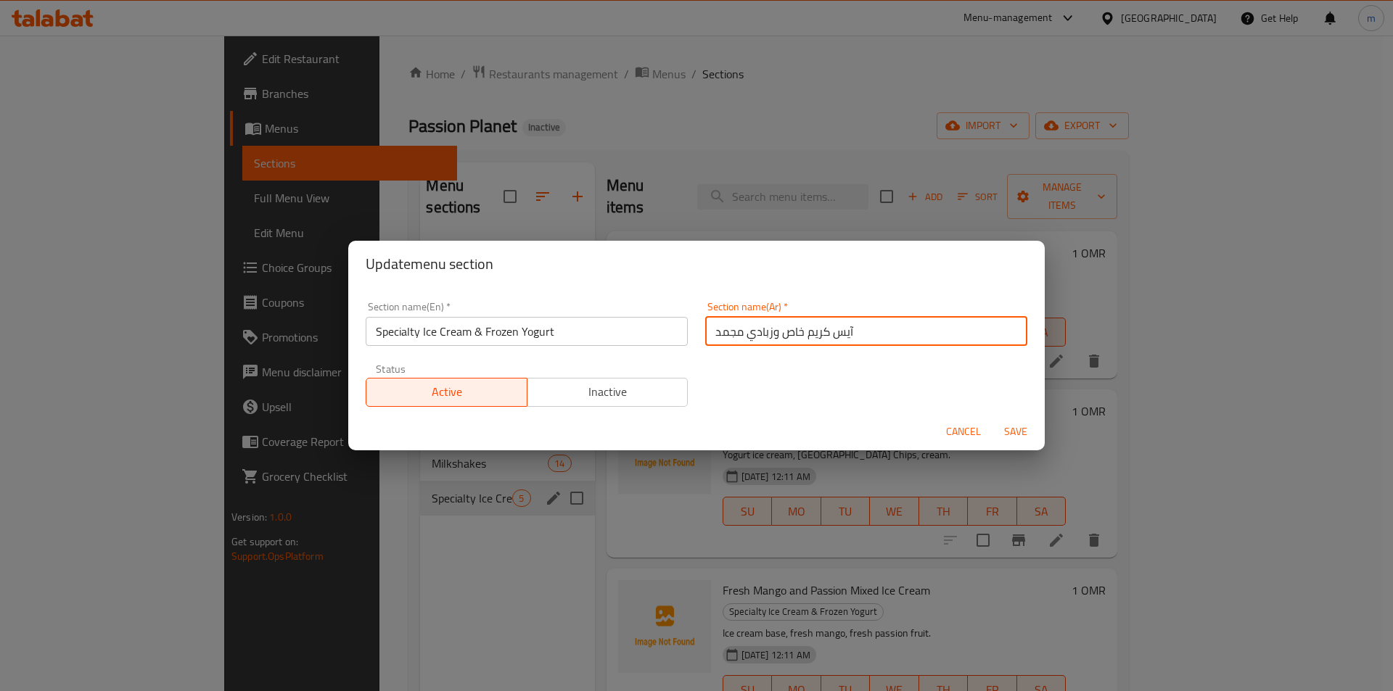
click at [705, 331] on input "آيس كريم خاص وزبادي مجمد" at bounding box center [866, 331] width 322 height 29
click at [778, 329] on input "آيس كريم خاص وزبادي مجمد" at bounding box center [866, 331] width 322 height 29
click at [781, 329] on input "آيس كريم خاص وزبادي مجمد" at bounding box center [866, 331] width 322 height 29
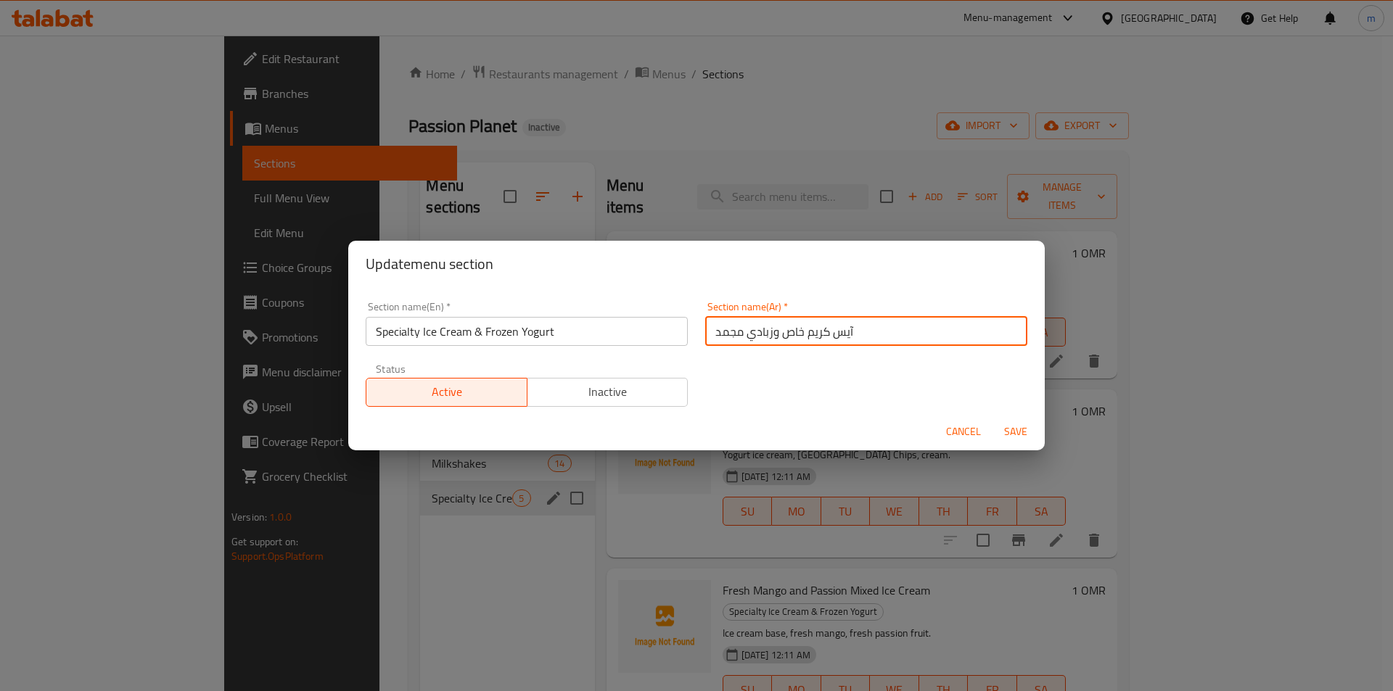
click at [788, 334] on input "آيس كريم خاص وزبادي مجمد" at bounding box center [866, 331] width 322 height 29
type input "آيس كريم سبيشالتي وزبادي مجمد"
click at [1017, 432] on span "Save" at bounding box center [1015, 432] width 35 height 18
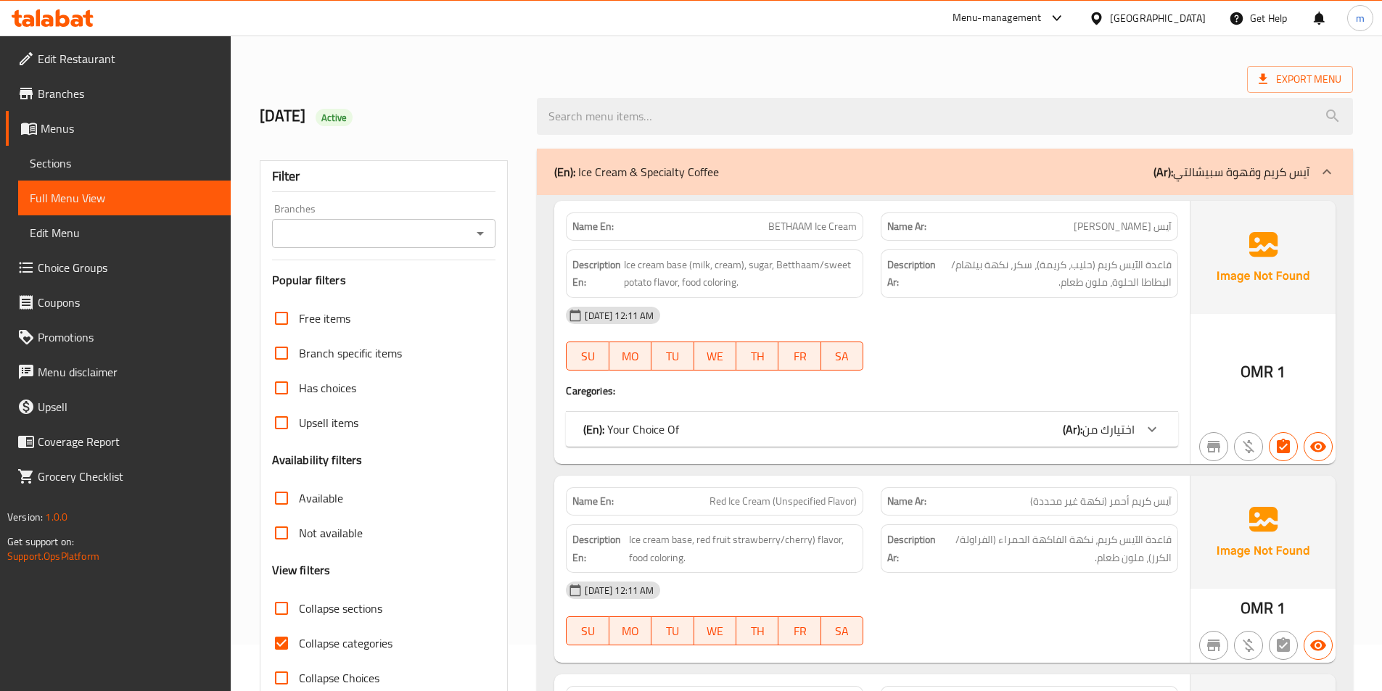
scroll to position [73, 0]
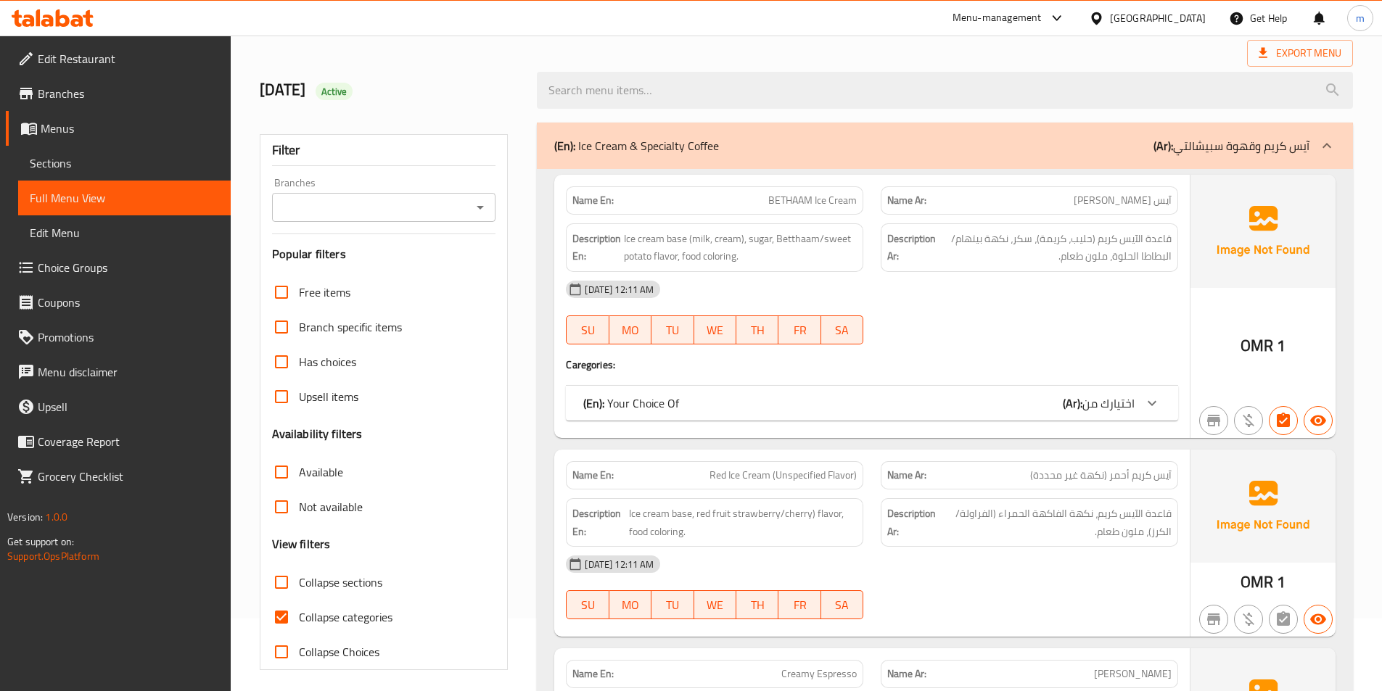
click at [332, 622] on span "Collapse categories" at bounding box center [346, 617] width 94 height 17
click at [299, 622] on input "Collapse categories" at bounding box center [281, 617] width 35 height 35
checkbox input "false"
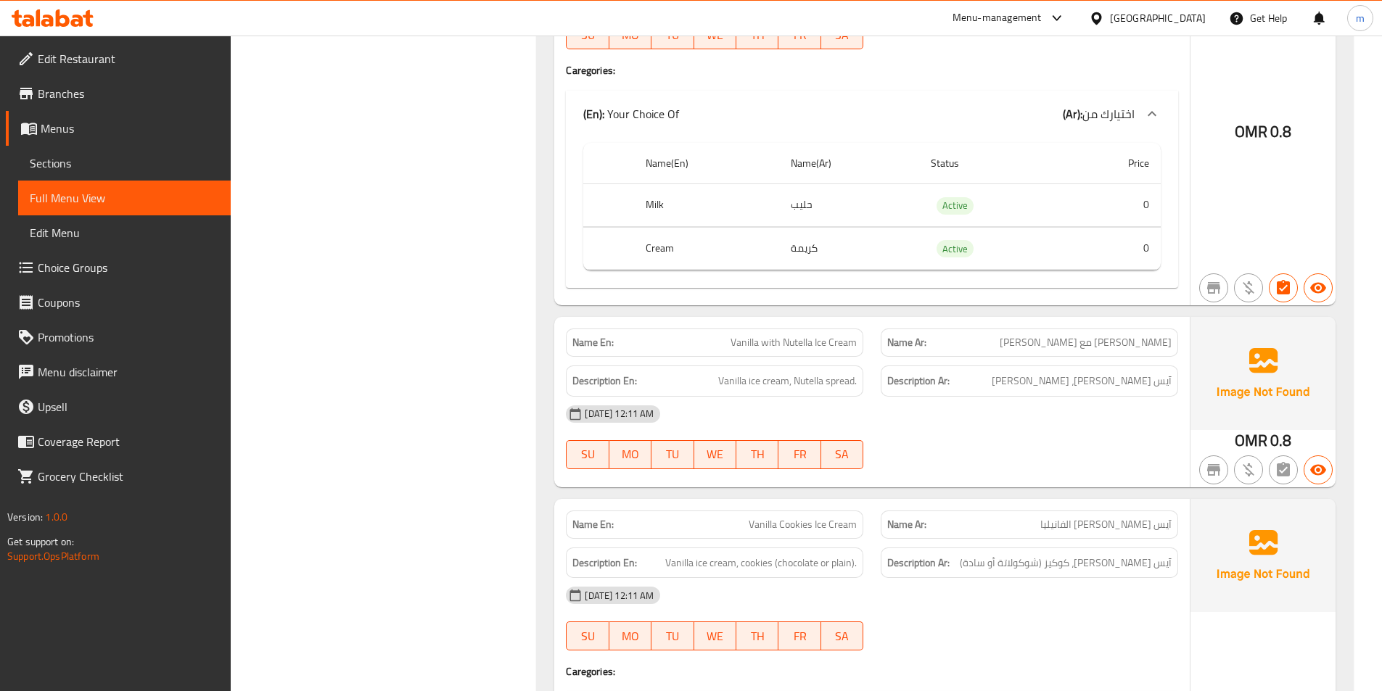
scroll to position [4498, 0]
click at [836, 371] on span "Vanilla ice cream, Nutella spread." at bounding box center [787, 380] width 139 height 18
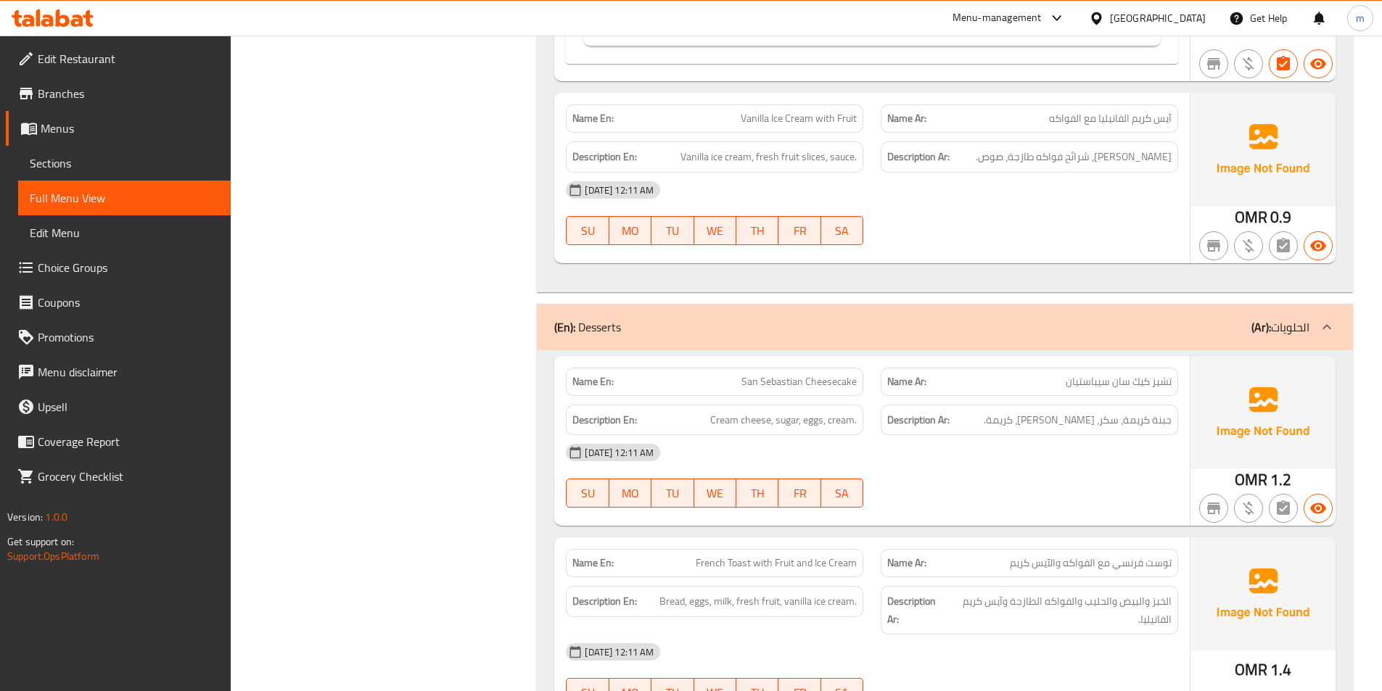
scroll to position [5803, 0]
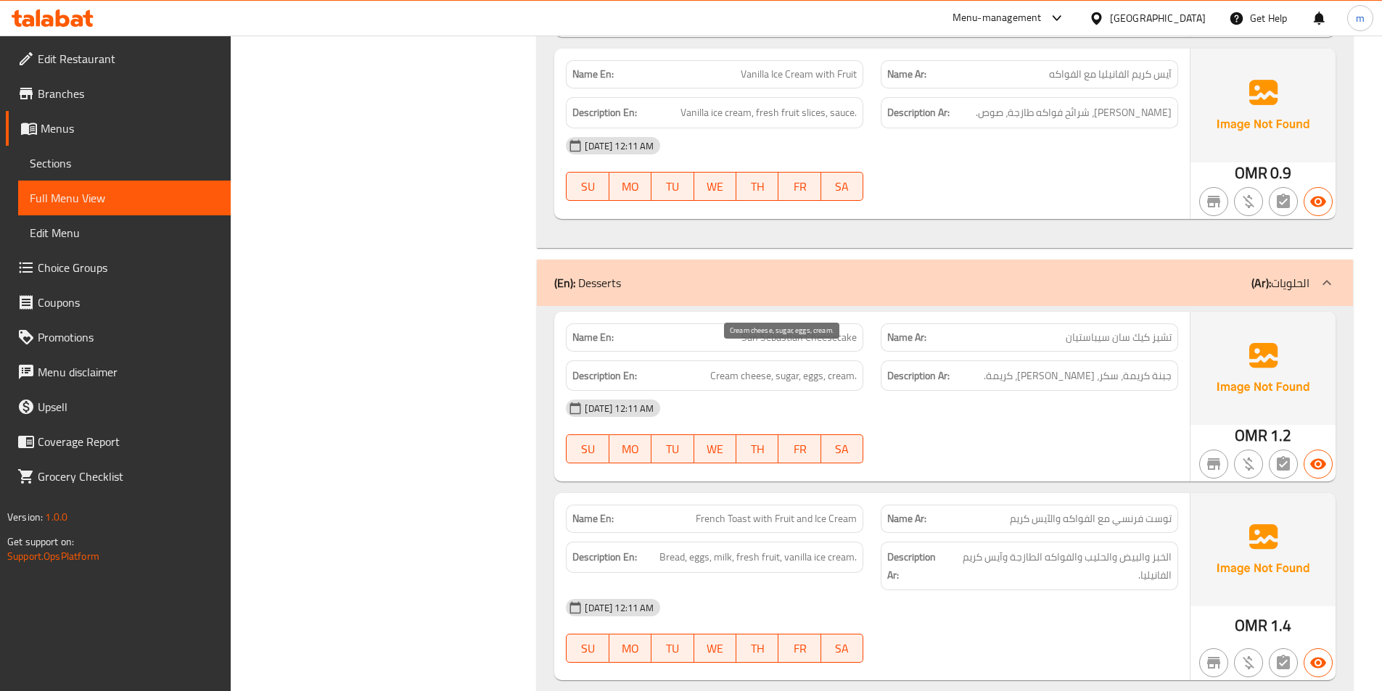
click at [789, 367] on span "Cream cheese, sugar, eggs, cream." at bounding box center [783, 376] width 147 height 18
click at [817, 367] on span "Cream cheese, sugar, eggs, cream." at bounding box center [783, 376] width 147 height 18
click at [852, 367] on span "Cream cheese, sugar, eggs, cream." at bounding box center [783, 376] width 147 height 18
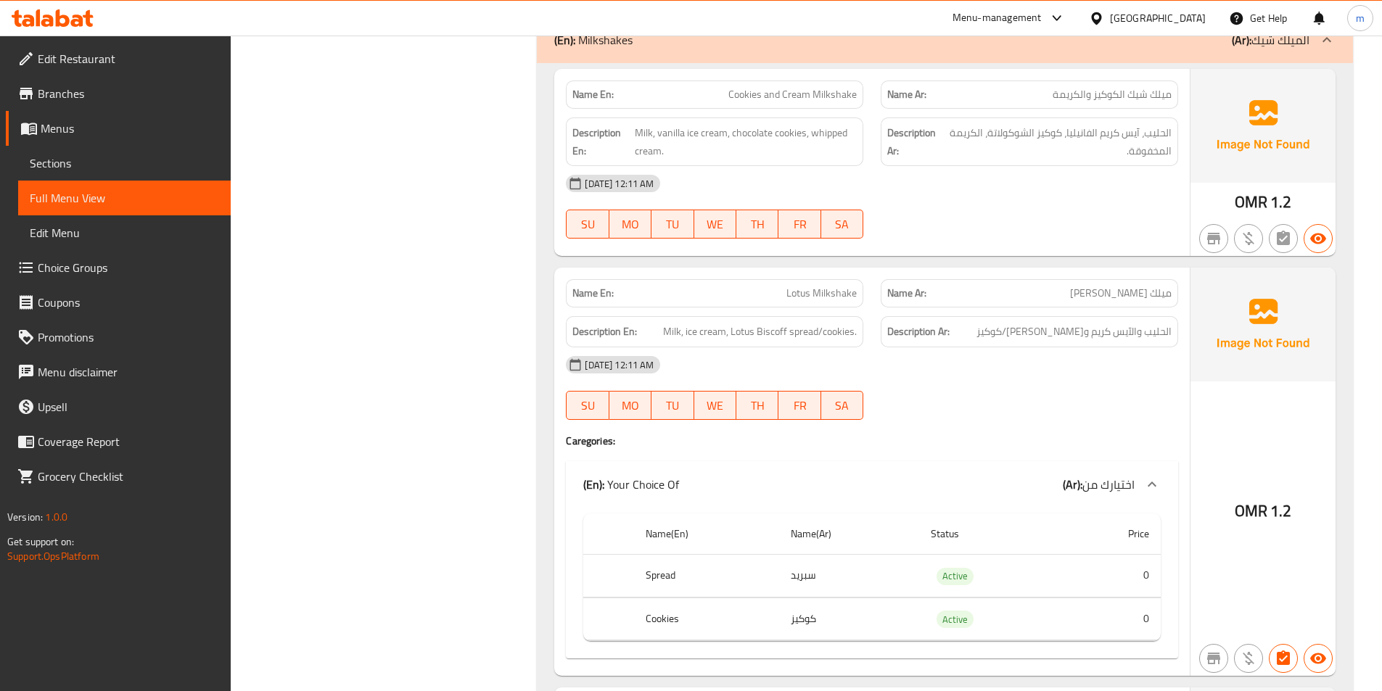
scroll to position [7037, 0]
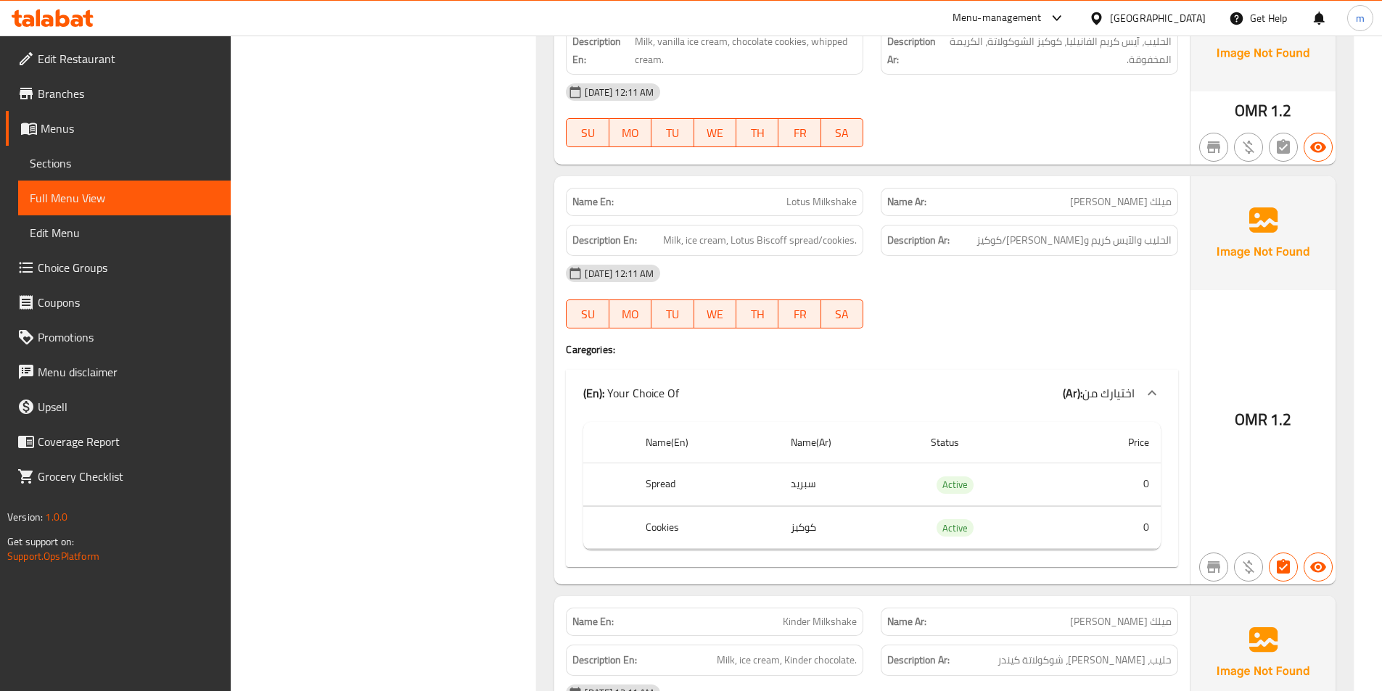
click at [788, 194] on span "Lotus Milkshake" at bounding box center [821, 201] width 70 height 15
copy span "Lotus Milkshake"
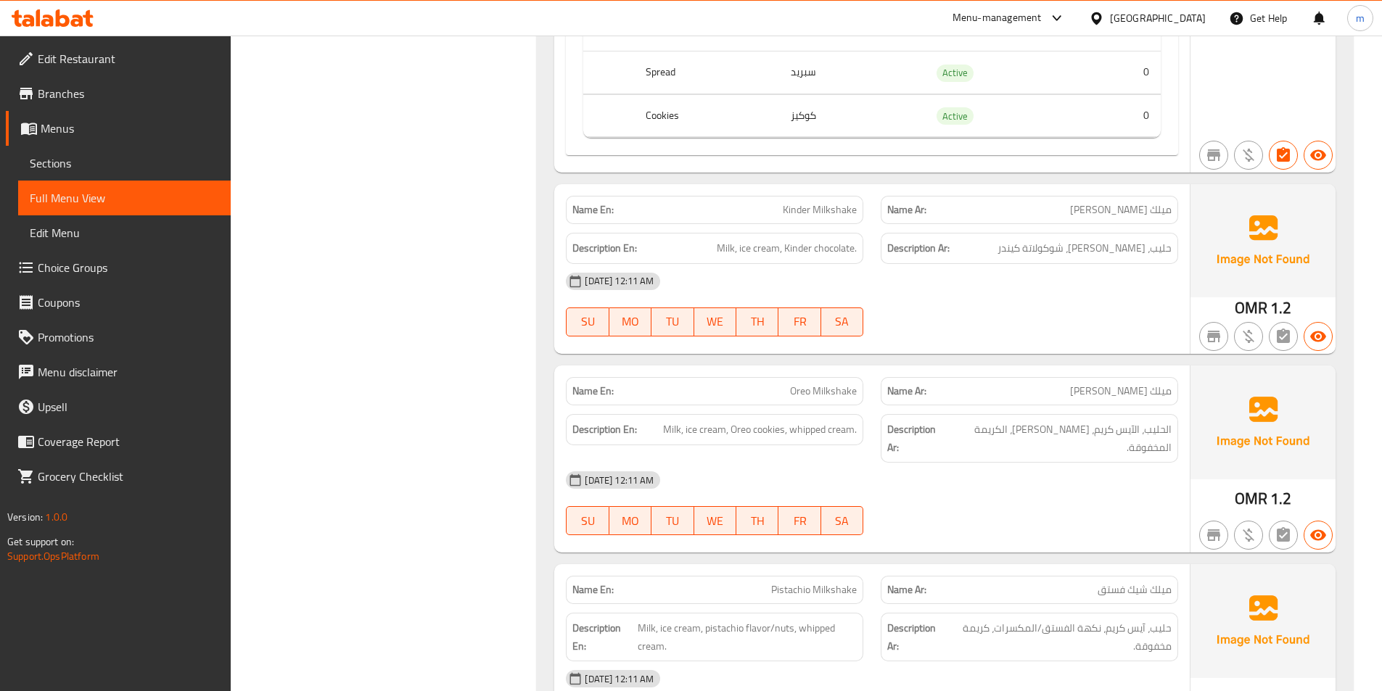
scroll to position [7472, 0]
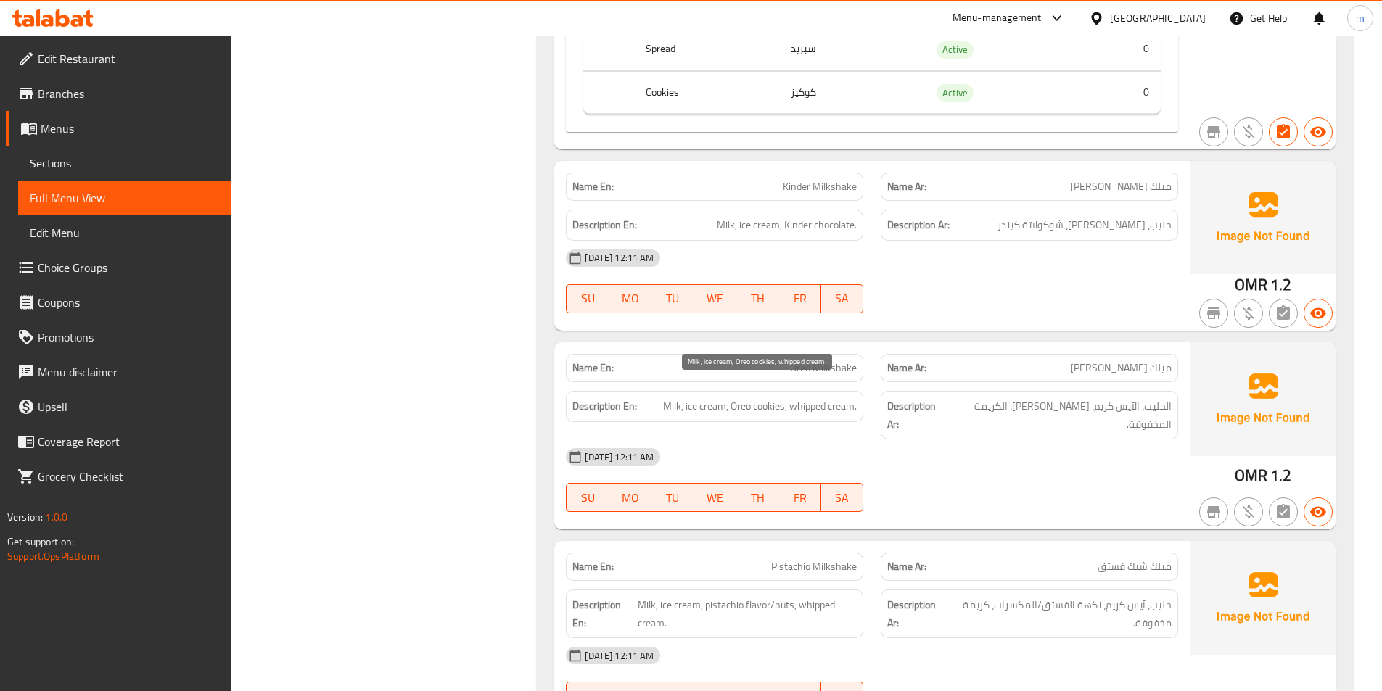
click at [704, 398] on span "Milk, ice cream, Oreo cookies, whipped cream." at bounding box center [760, 407] width 194 height 18
click at [741, 398] on span "Milk, ice cream, Oreo cookies, whipped cream." at bounding box center [760, 407] width 194 height 18
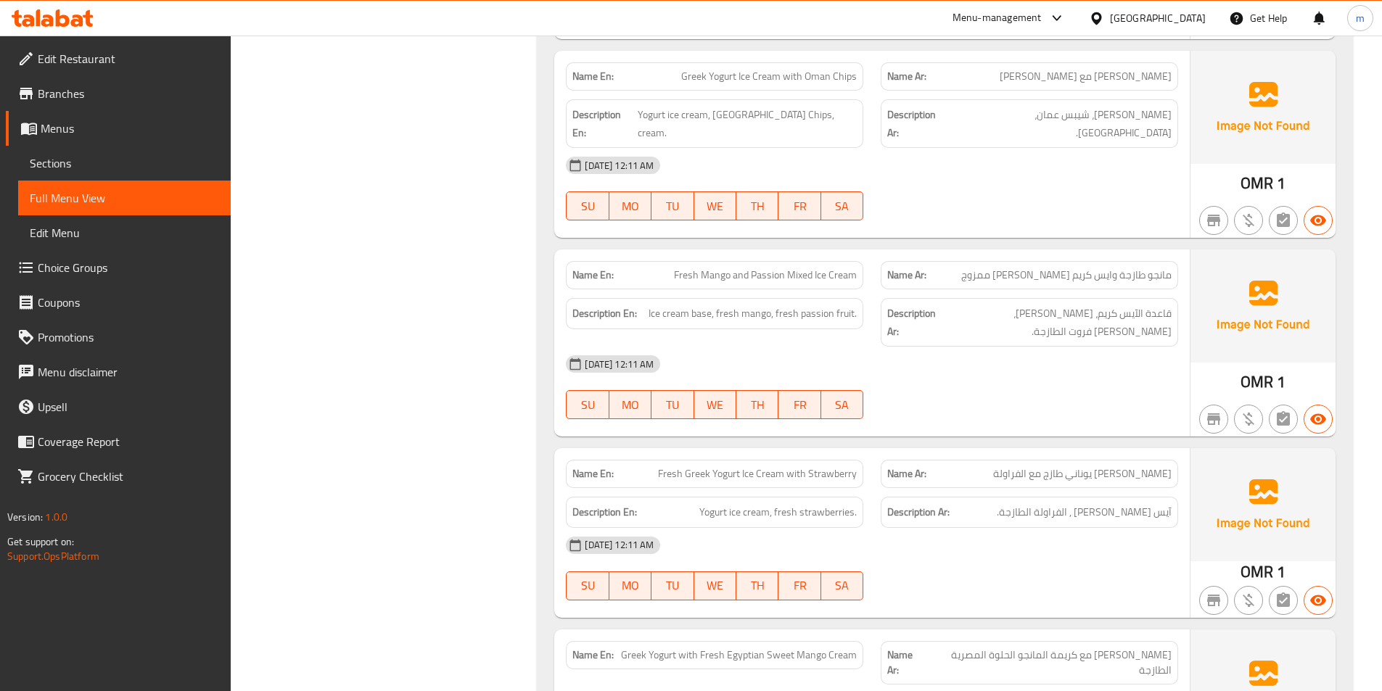
scroll to position [10871, 0]
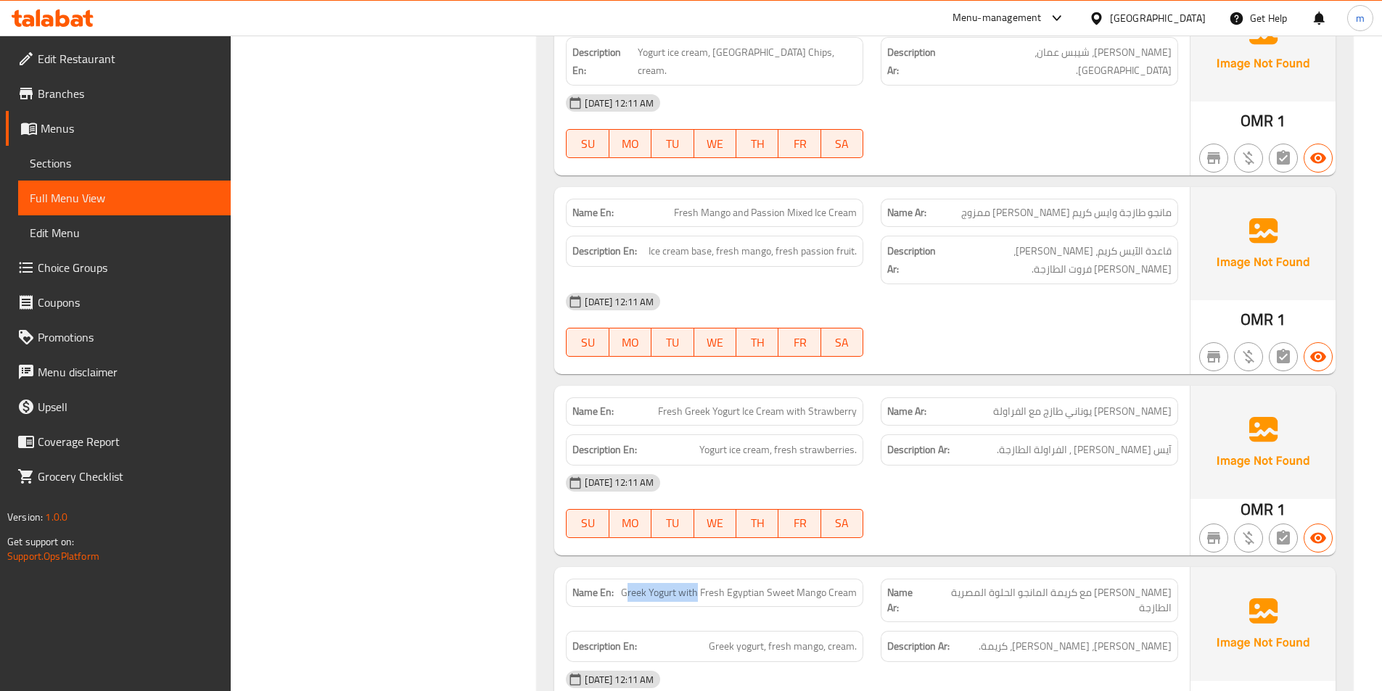
drag, startPoint x: 628, startPoint y: 488, endPoint x: 700, endPoint y: 494, distance: 72.1
click at [700, 585] on span "Greek Yogurt with Fresh Egyptian Sweet Mango Cream" at bounding box center [739, 592] width 236 height 15
click at [735, 631] on div "Description En: Greek yogurt, fresh mango, cream." at bounding box center [714, 646] width 297 height 31
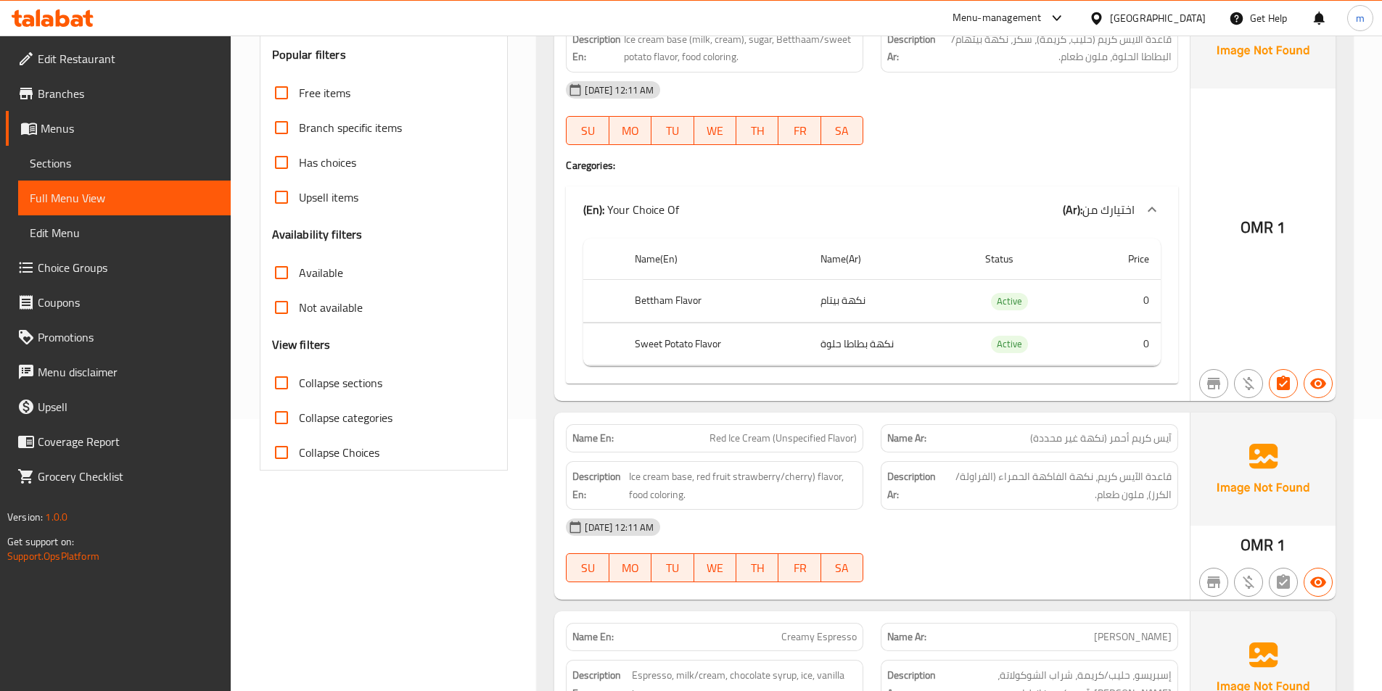
scroll to position [0, 0]
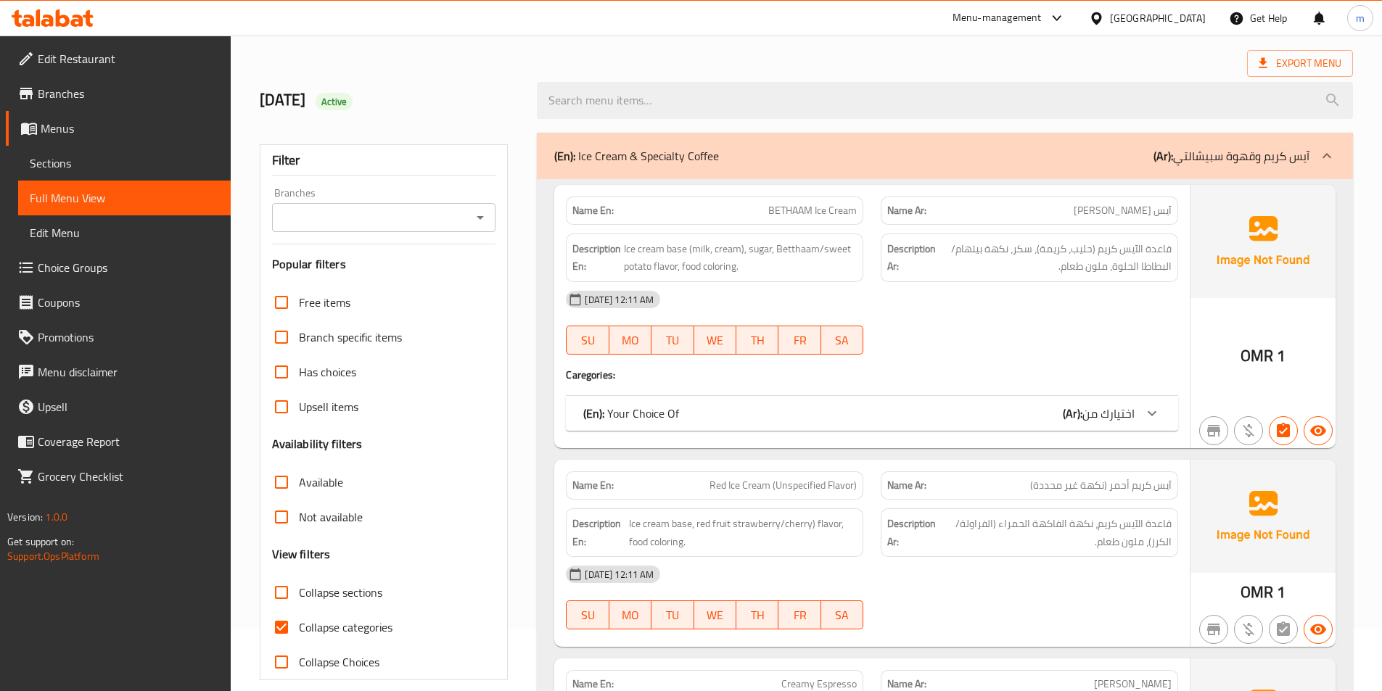
scroll to position [145, 0]
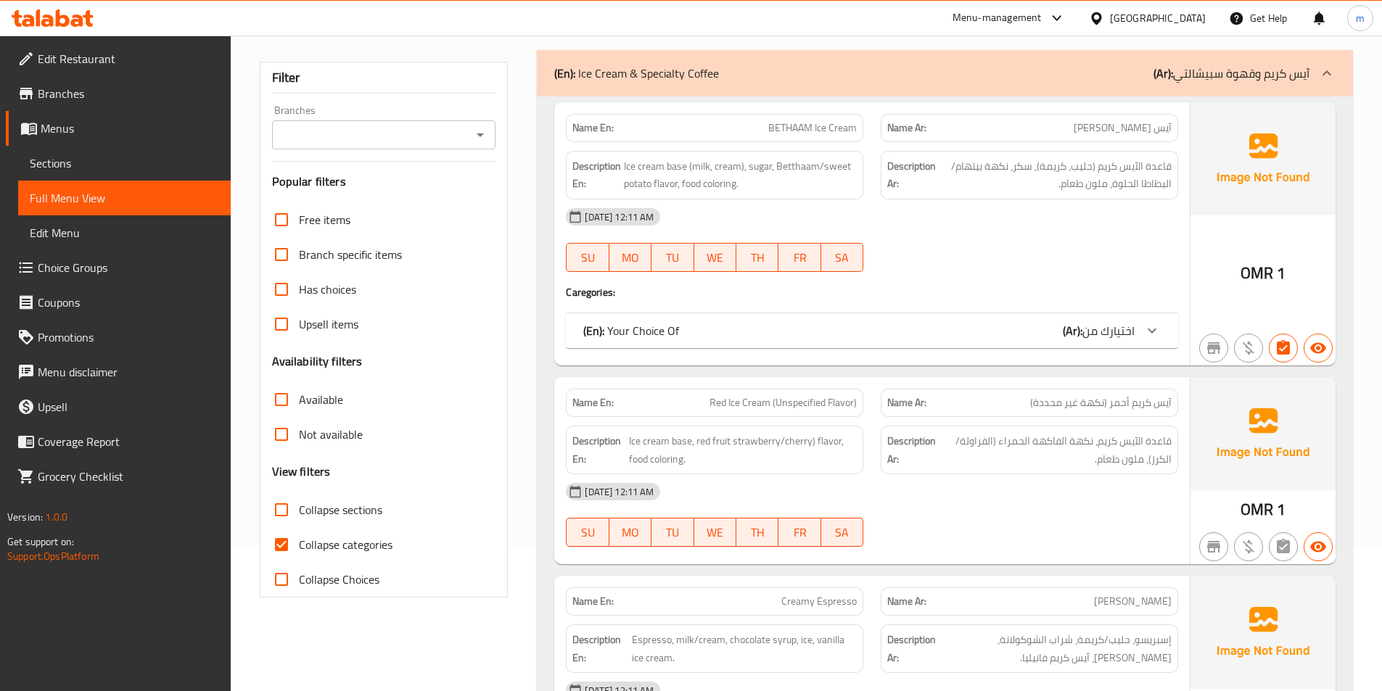
click at [350, 553] on span "Collapse categories" at bounding box center [346, 544] width 94 height 17
click at [299, 553] on input "Collapse categories" at bounding box center [281, 544] width 35 height 35
checkbox input "false"
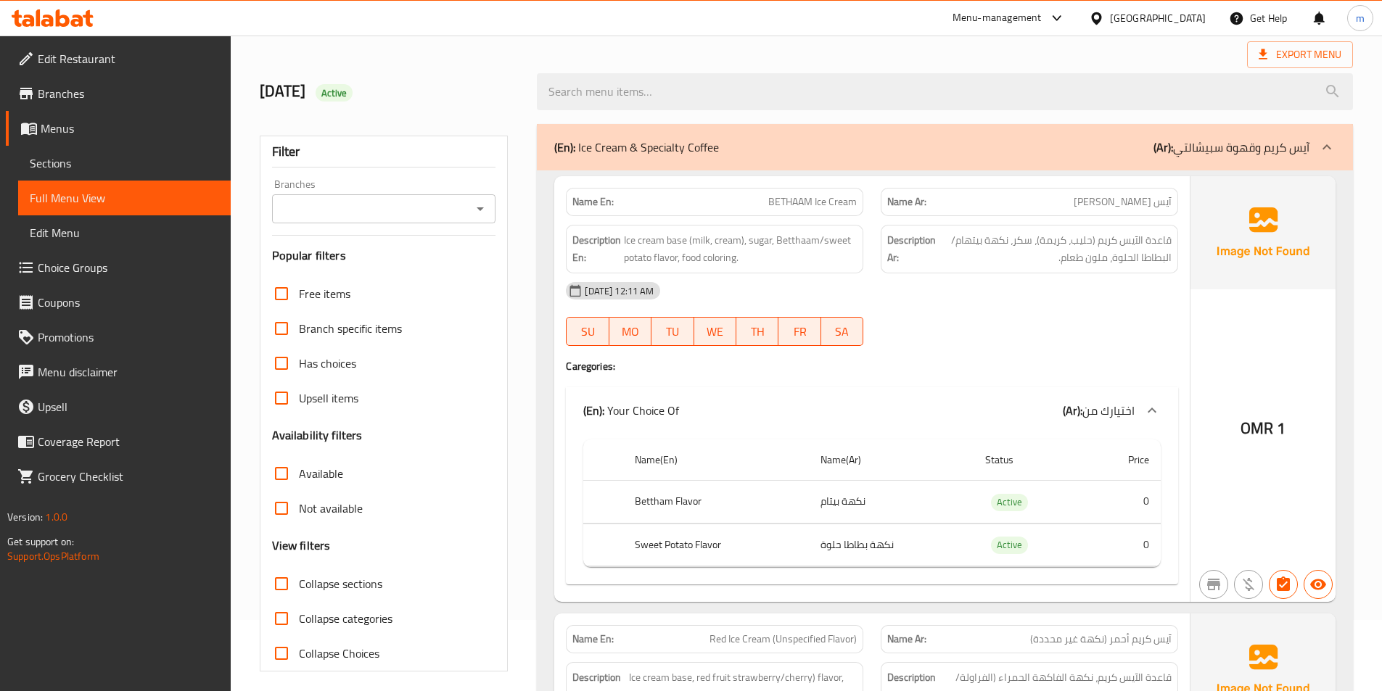
scroll to position [0, 0]
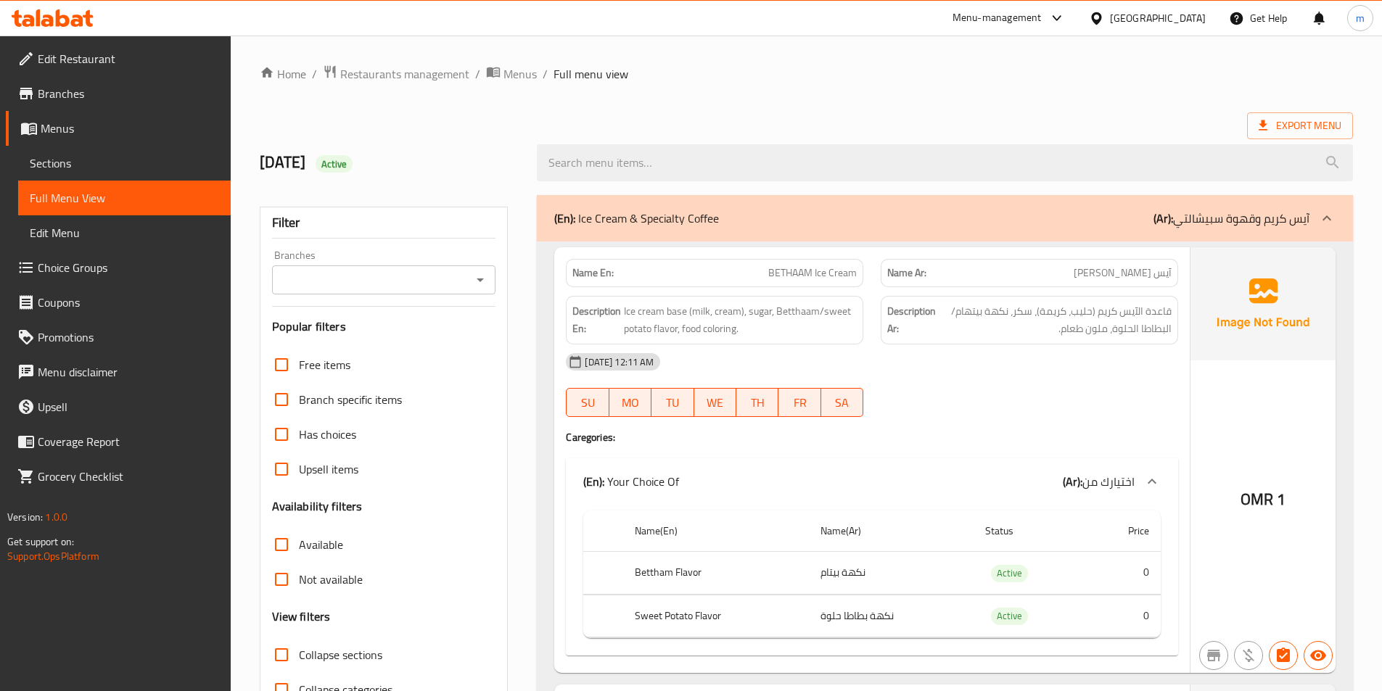
drag, startPoint x: 548, startPoint y: 453, endPoint x: 608, endPoint y: 372, distance: 101.1
click at [1275, 115] on span "Export Menu" at bounding box center [1300, 125] width 106 height 27
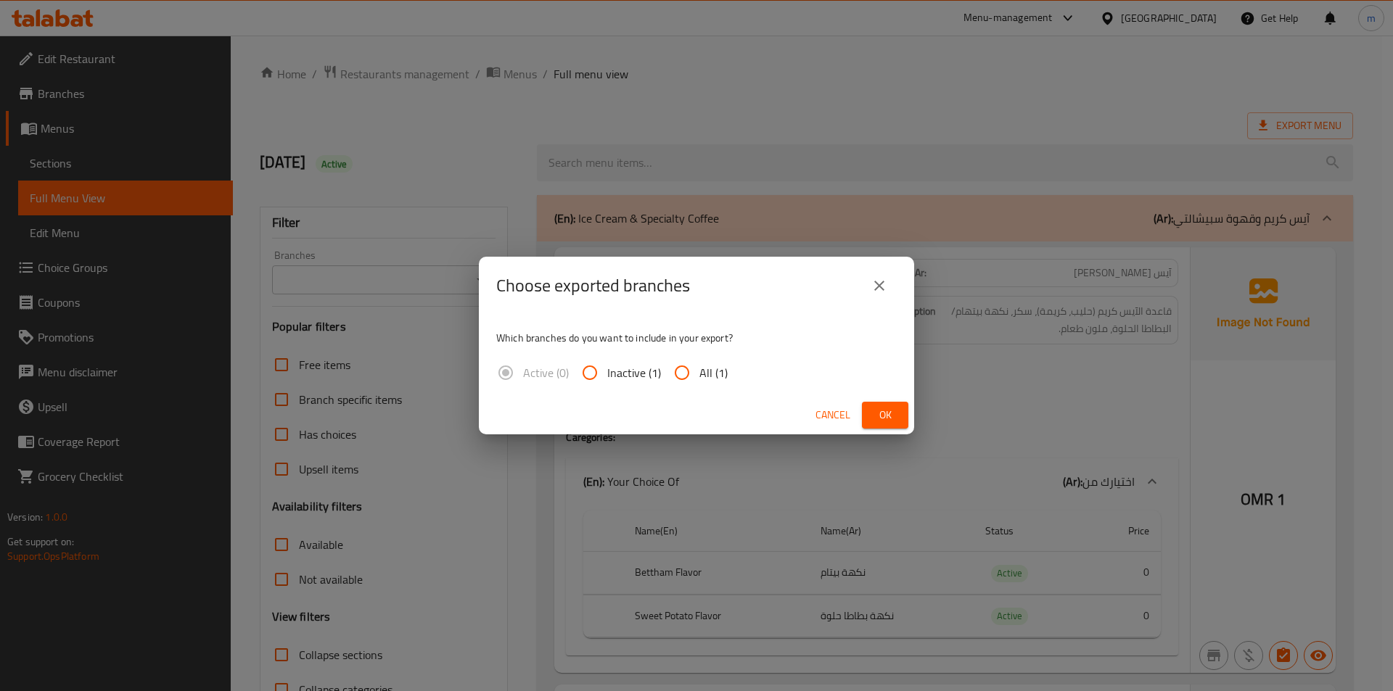
click at [672, 375] on input "All (1)" at bounding box center [681, 372] width 35 height 35
radio input "true"
click at [880, 421] on span "Ok" at bounding box center [884, 415] width 23 height 18
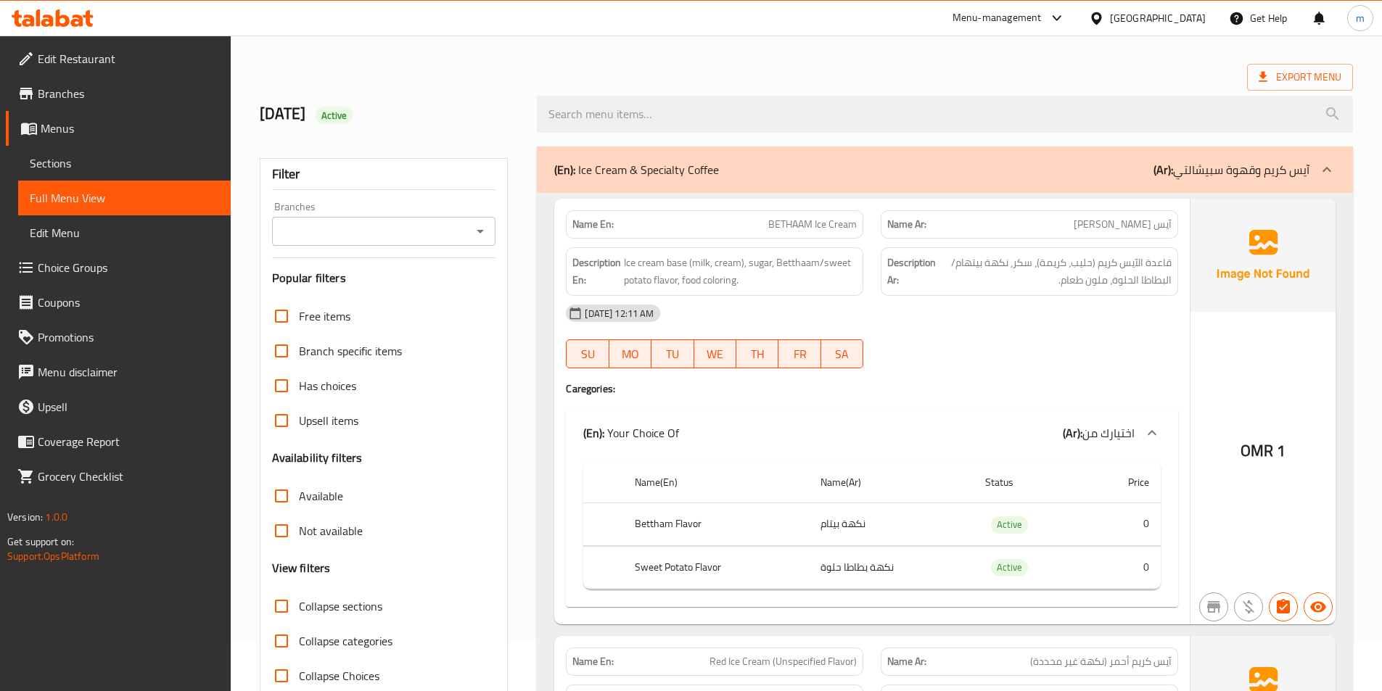
scroll to position [73, 0]
